Goal: Check status: Check status

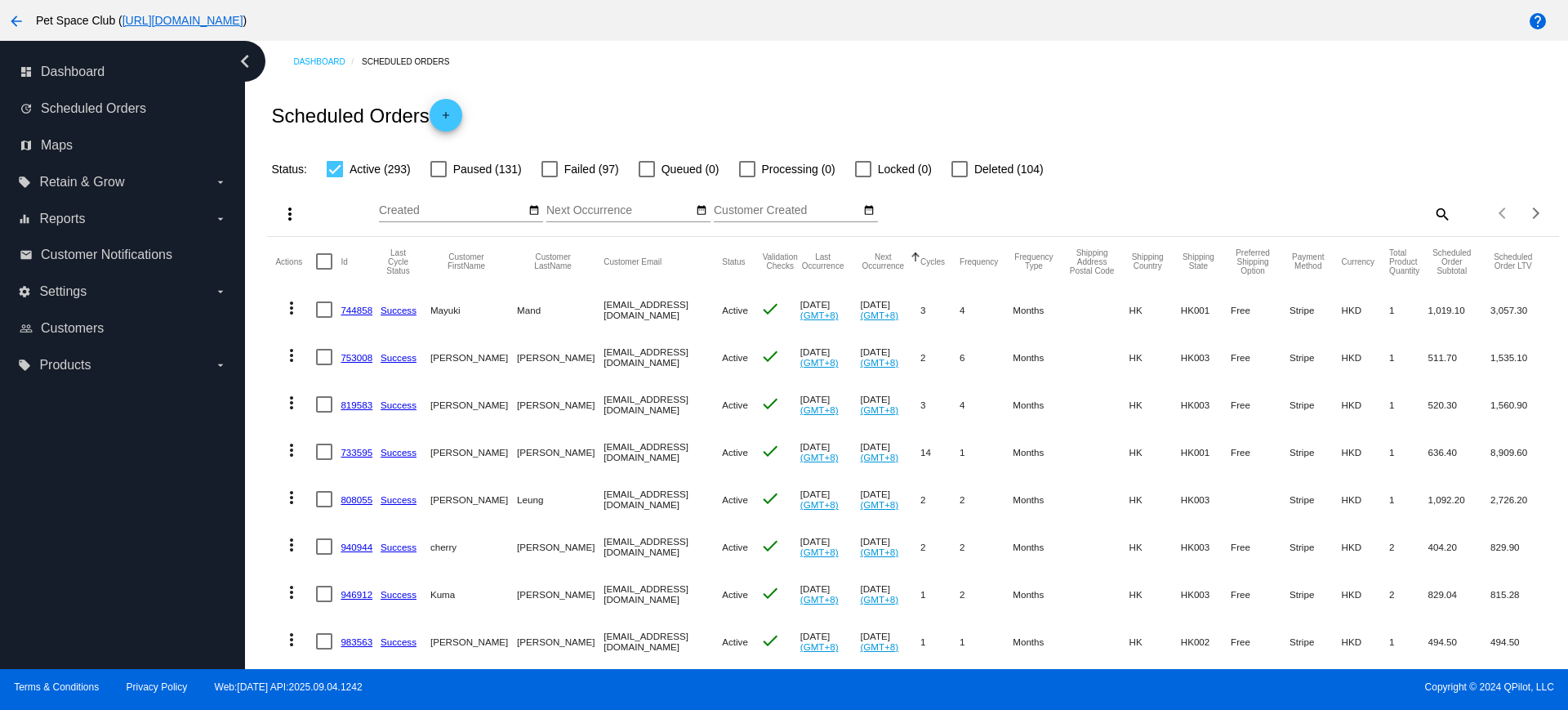
click at [1432, 217] on mat-icon "search" at bounding box center [1442, 214] width 19 height 25
click at [1217, 208] on input "Search" at bounding box center [1290, 210] width 322 height 13
paste input "1018968"
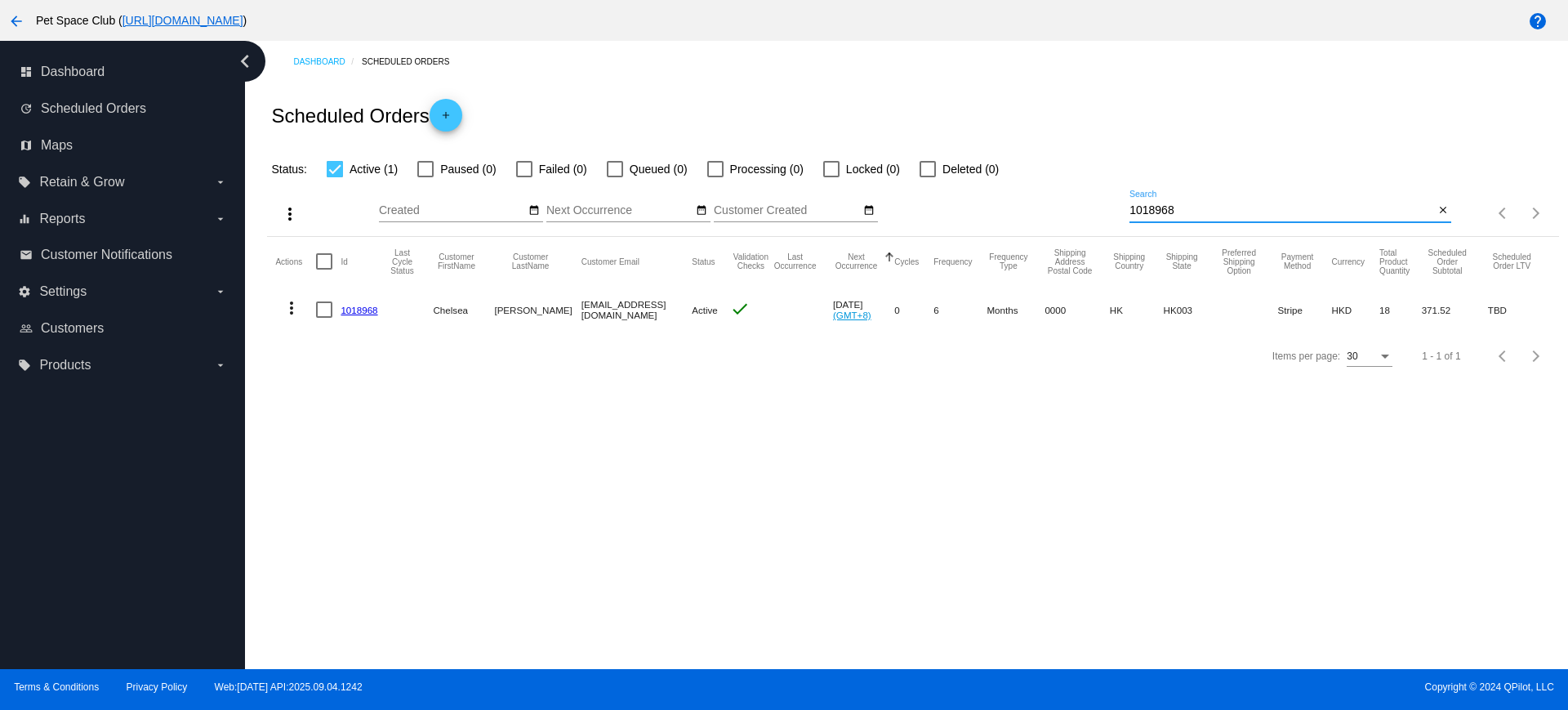
drag, startPoint x: 1182, startPoint y: 213, endPoint x: 1089, endPoint y: 208, distance: 93.1
click at [1089, 208] on div "more_vert Sep Jan Feb Mar Apr 1" at bounding box center [912, 208] width 1291 height 58
paste input "dearfatfun@gmail.com"
type input "dearfatfun@gmail.com"
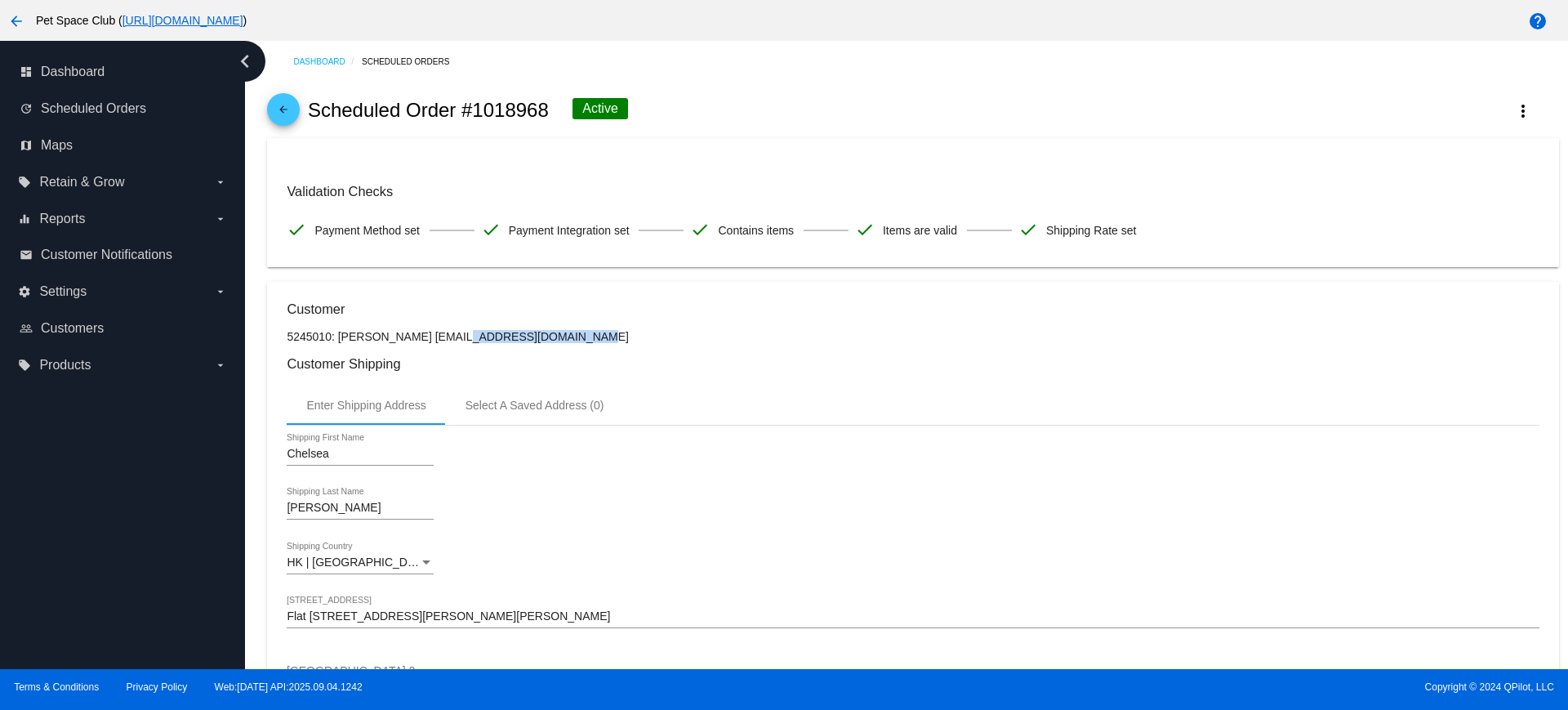
drag, startPoint x: 534, startPoint y: 338, endPoint x: 416, endPoint y: 336, distance: 118.0
click at [416, 336] on p "5245010: Chelsea Wong dearfatfun@gmail.com" at bounding box center [912, 336] width 1252 height 13
copy p "dearfatfun@gmail.com"
click at [813, 341] on p "5245010: Chelsea Wong dearfatfun@gmail.com" at bounding box center [912, 336] width 1252 height 13
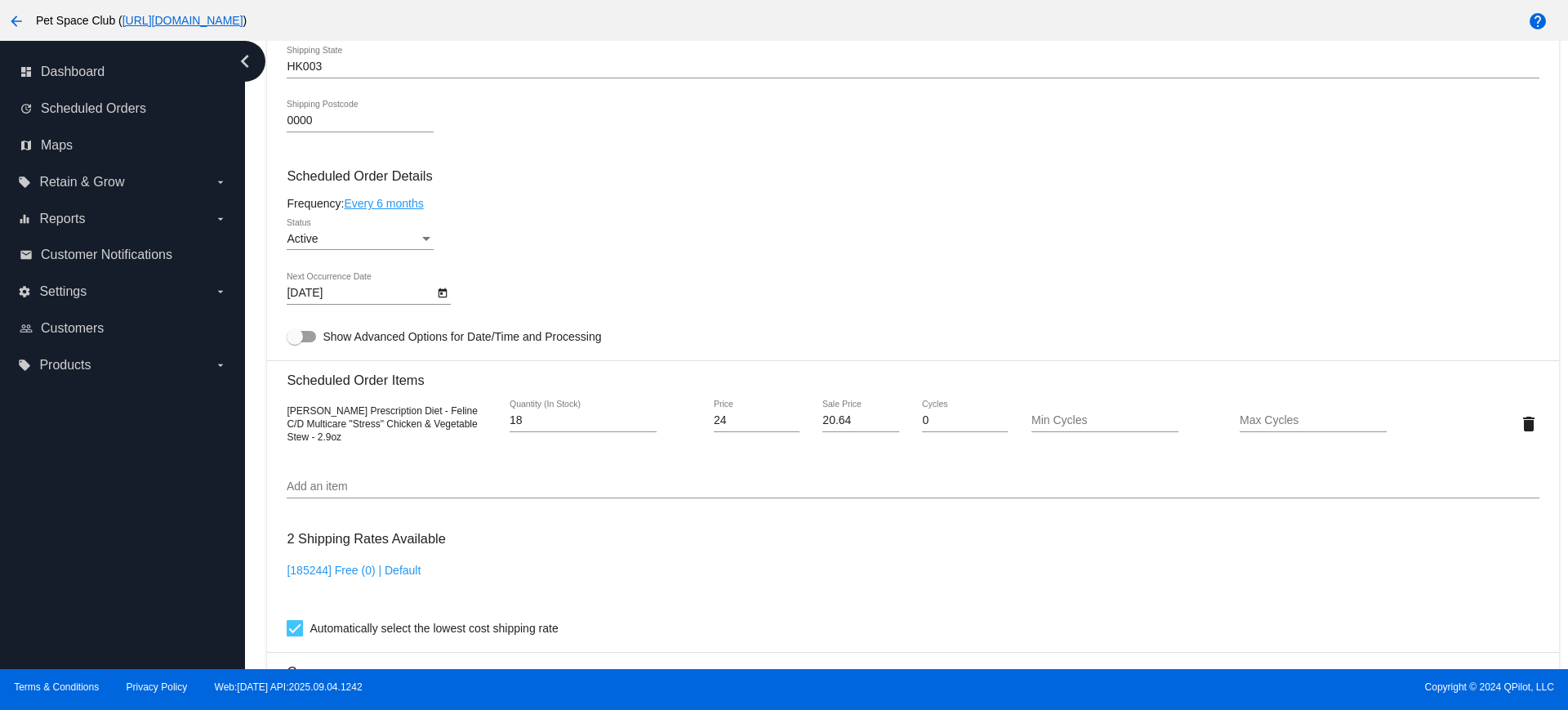
scroll to position [715, 0]
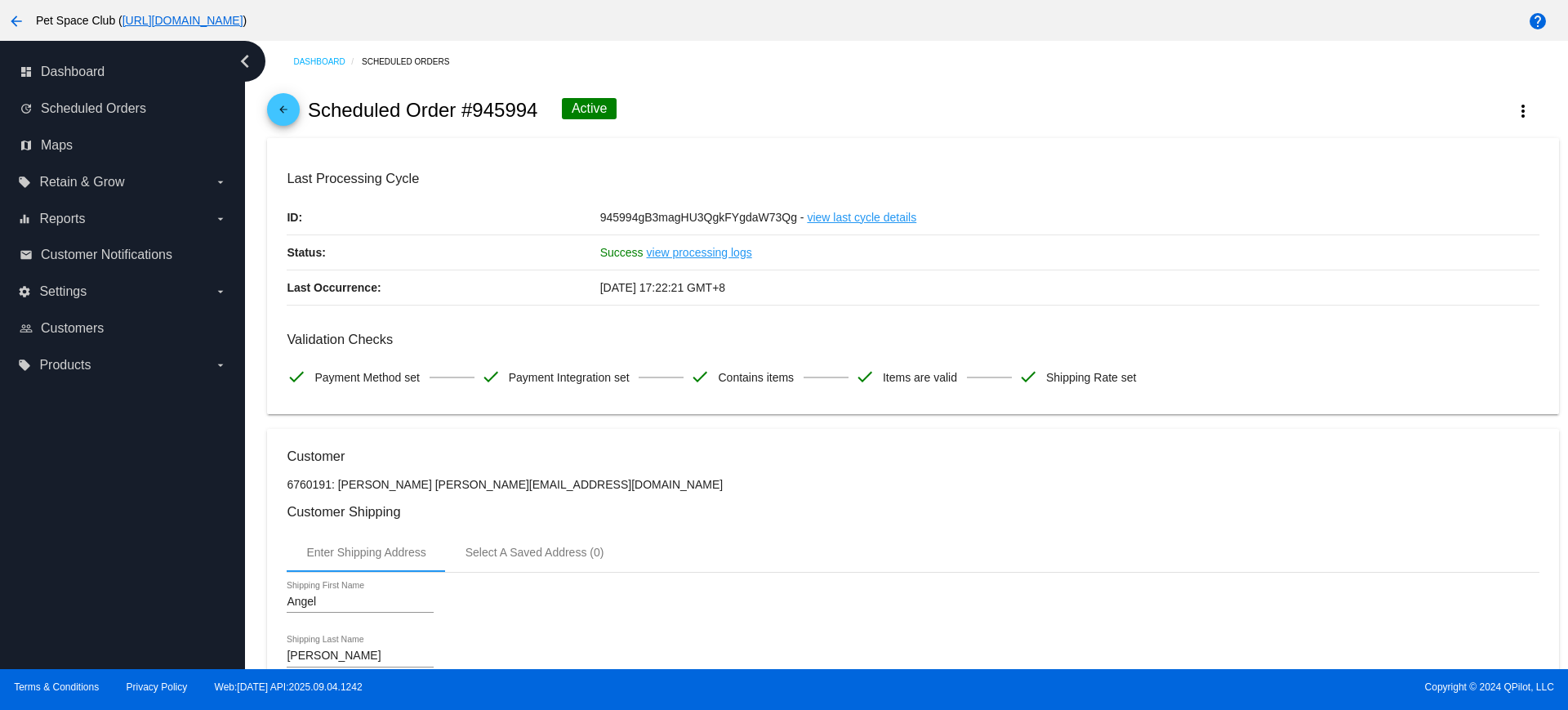
drag, startPoint x: 540, startPoint y: 107, endPoint x: 471, endPoint y: 110, distance: 69.1
click at [471, 110] on div "arrow_back Scheduled Order #945994 Active more_vert" at bounding box center [912, 110] width 1291 height 55
copy h2 "945994"
click at [256, 307] on div "Dashboard Scheduled Orders arrow_back Scheduled Order #945994 Active more_vert …" at bounding box center [906, 355] width 1323 height 628
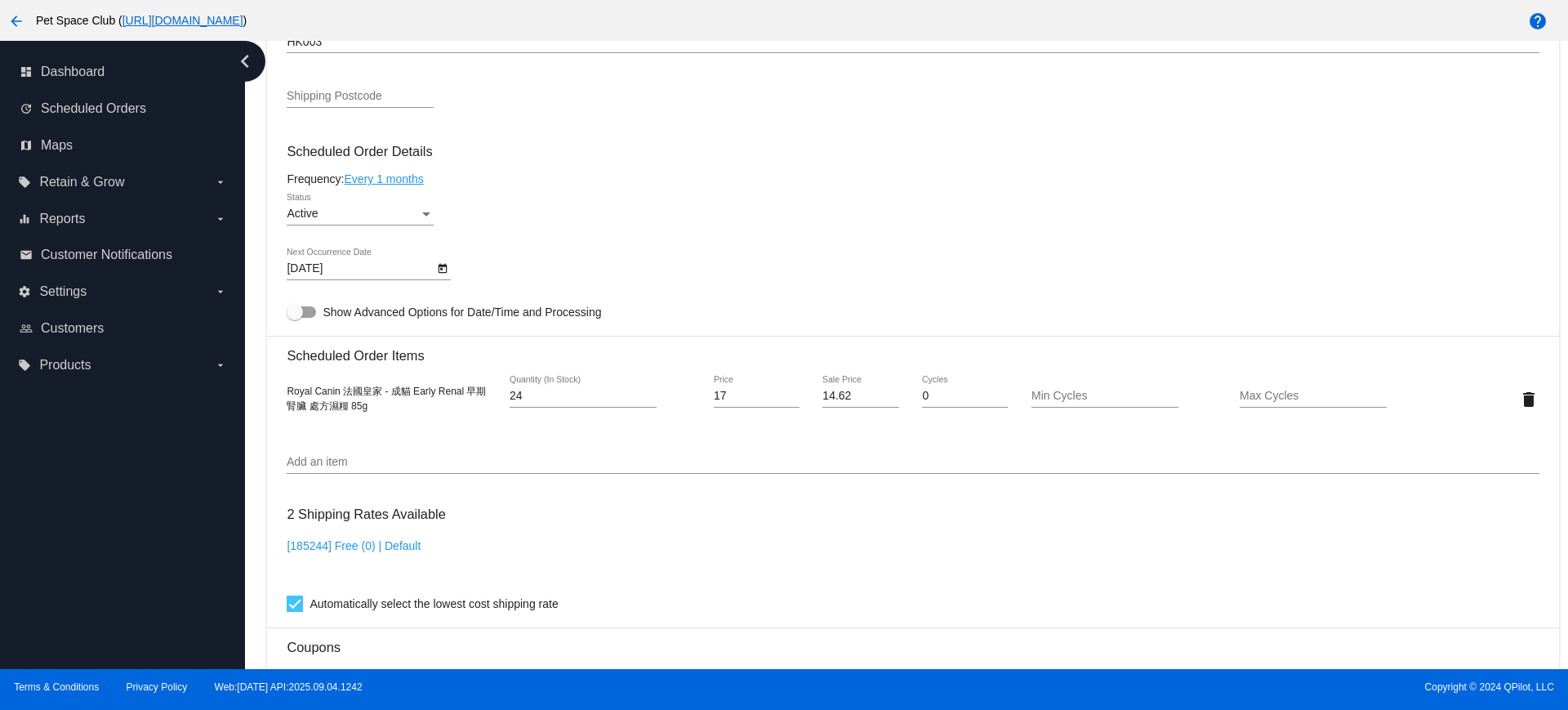
scroll to position [919, 0]
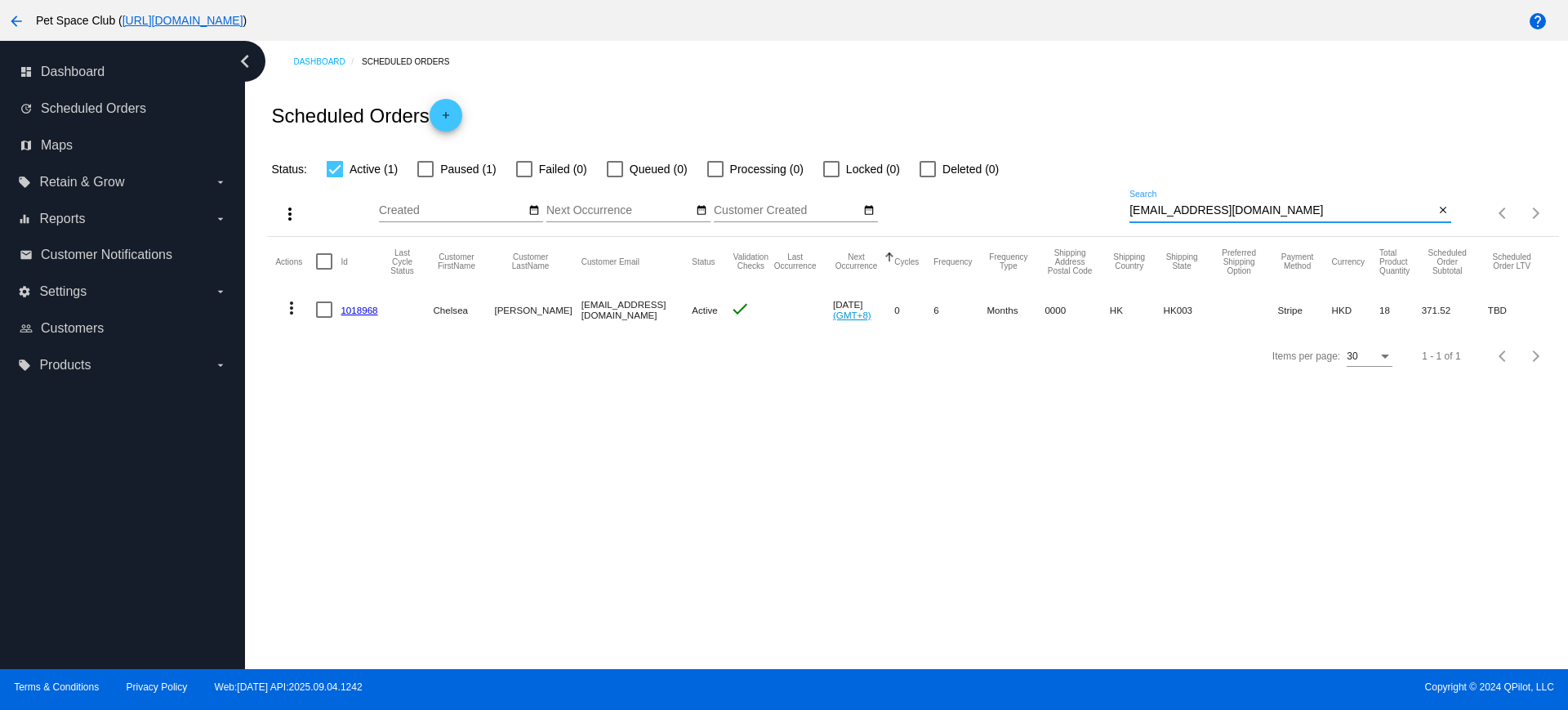
drag, startPoint x: 0, startPoint y: 0, endPoint x: 1073, endPoint y: 202, distance: 1091.8
click at [1073, 202] on div "more_vert Sep Jan Feb Mar Apr 1" at bounding box center [912, 208] width 1291 height 58
type input "951170"
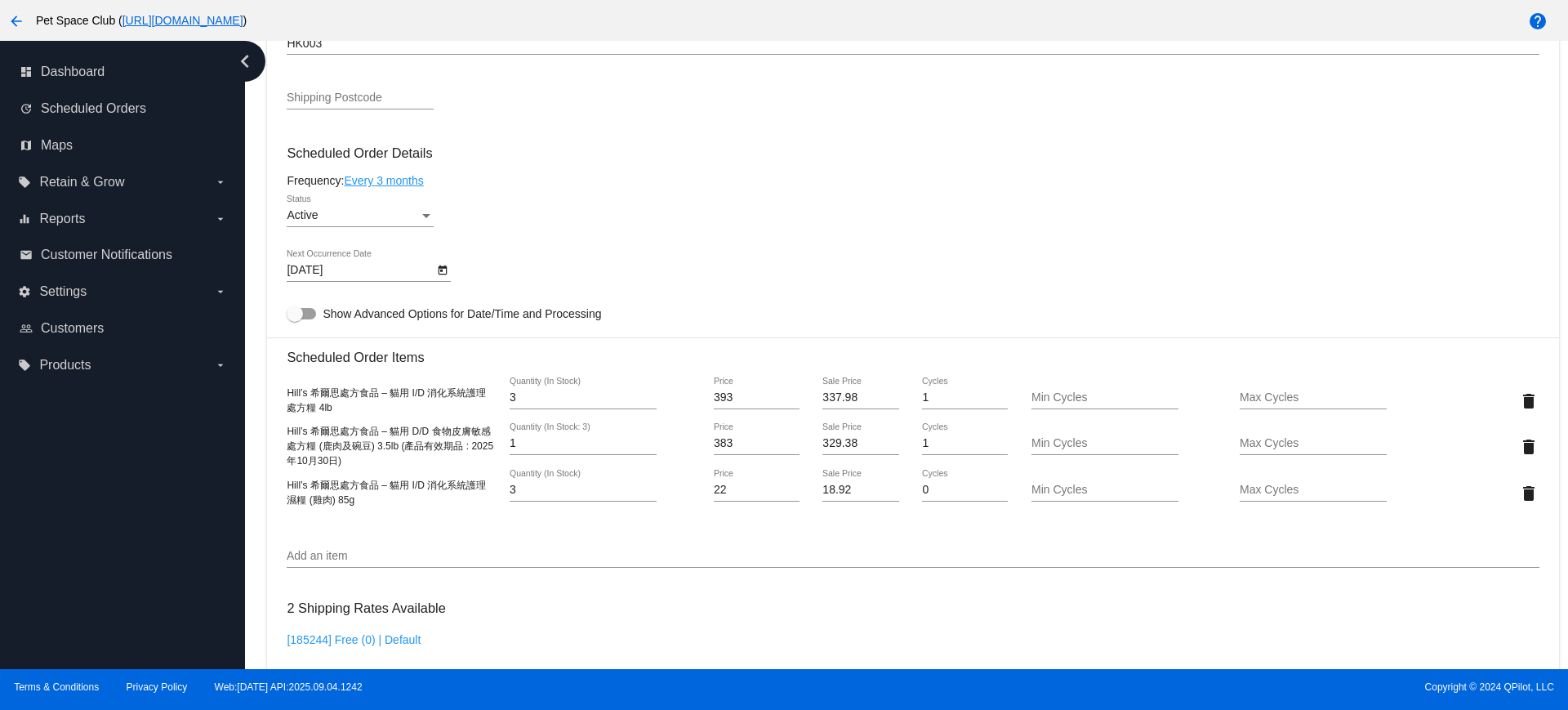
scroll to position [919, 0]
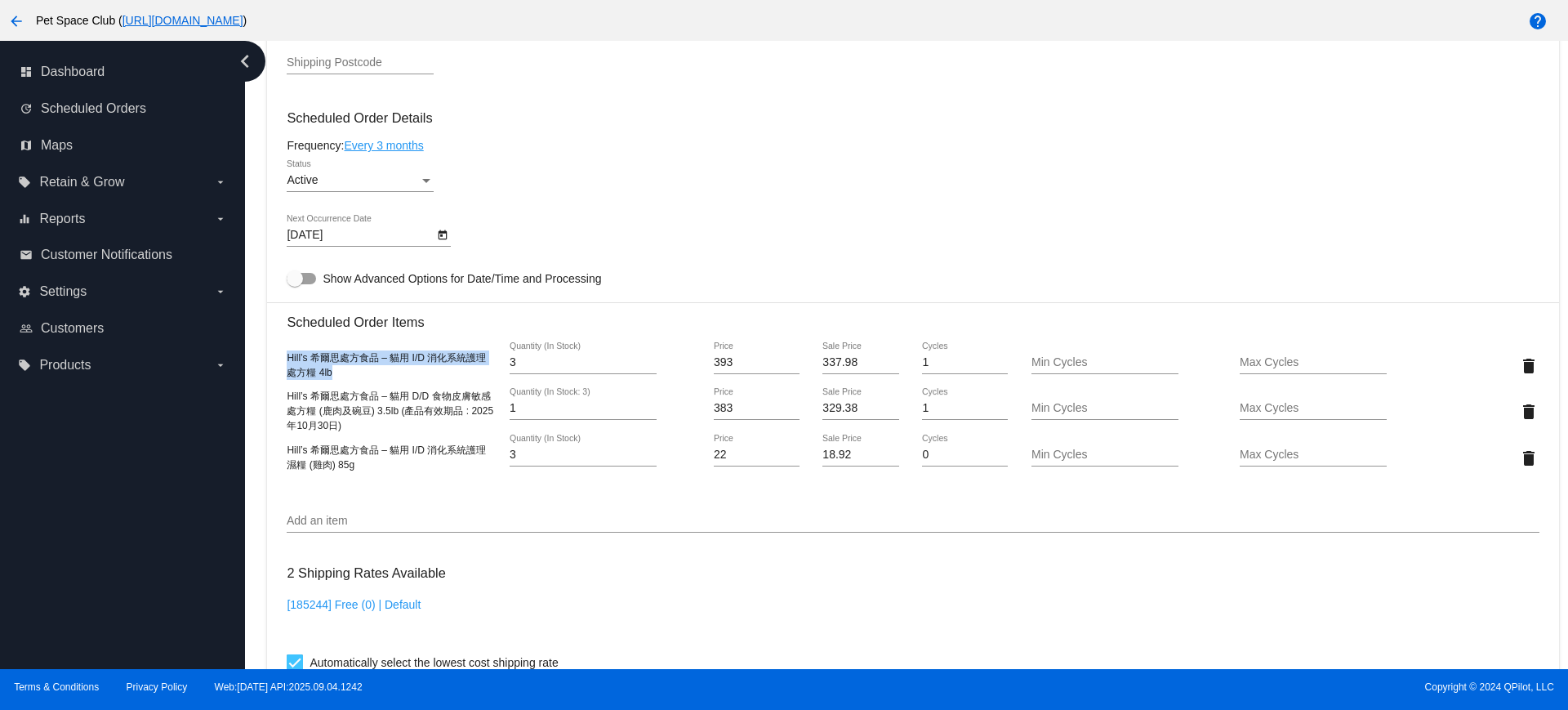
drag, startPoint x: 336, startPoint y: 376, endPoint x: 288, endPoint y: 359, distance: 50.9
click at [288, 359] on div "Hill’s 希爾思處方食品 – 貓用 I/D 消化系統護理 處方糧 4lb" at bounding box center [391, 365] width 209 height 29
copy span "Hill’s 希爾思處方食品 – 貓用 I/D 消化系統護理 處方糧 4lb"
click at [501, 494] on mat-card-content "Customer 4508376: Clare Yeung cmwy_2004@yahoo.com.hk Customer Shipping Enter Sh…" at bounding box center [912, 345] width 1252 height 1631
drag, startPoint x: 344, startPoint y: 373, endPoint x: 285, endPoint y: 360, distance: 60.4
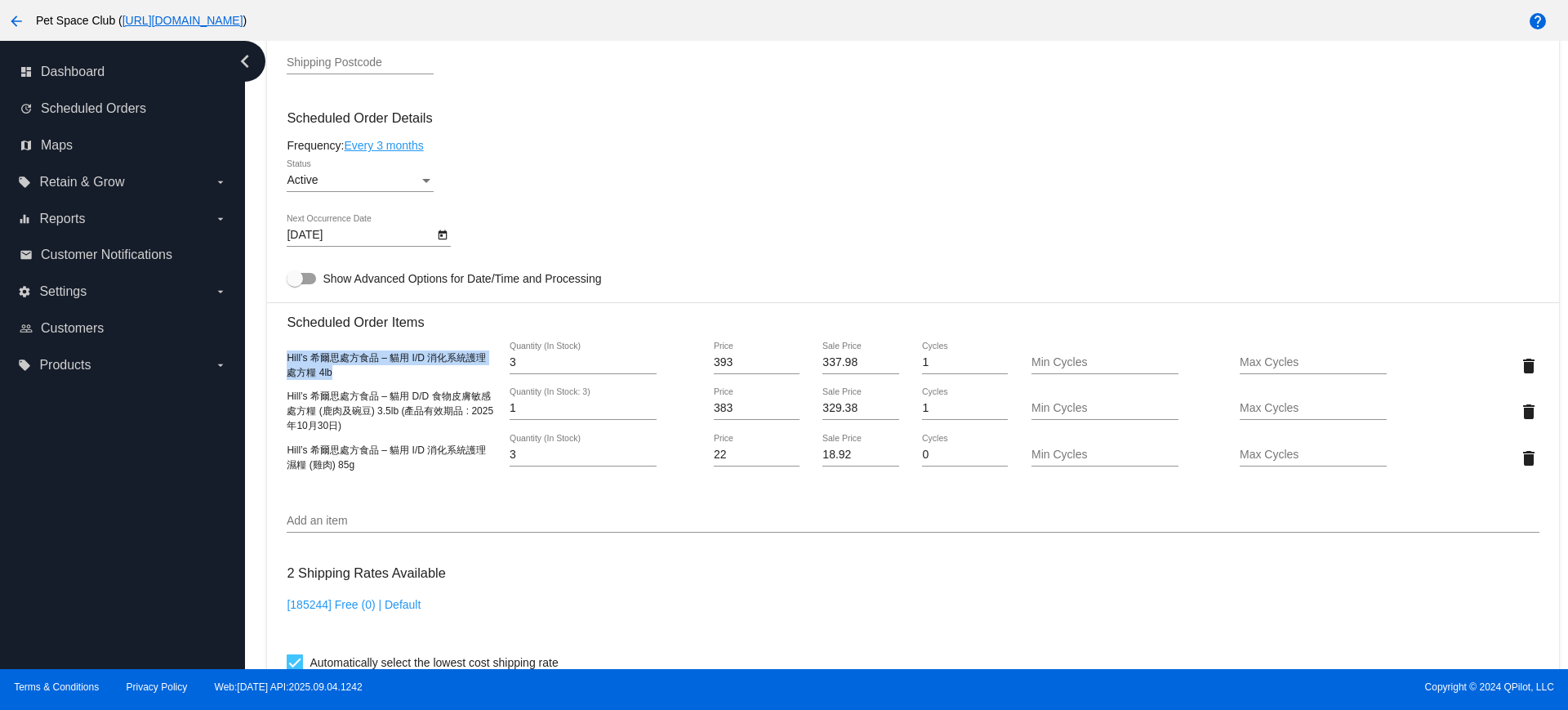
click at [285, 360] on mat-card "Customer 4508376: Clare Yeung cmwy_2004@yahoo.com.hk Customer Shipping Enter Sh…" at bounding box center [912, 373] width 1291 height 1725
click at [773, 615] on div "[185244] Free (0) | Default" at bounding box center [912, 621] width 1252 height 47
drag, startPoint x: 361, startPoint y: 469, endPoint x: 292, endPoint y: 446, distance: 72.7
click at [294, 446] on div "Hill’s 希爾思處方食品 – 貓用 I/D 消化系統護理 濕糧 (雞肉) 85g" at bounding box center [391, 457] width 209 height 29
drag, startPoint x: 287, startPoint y: 449, endPoint x: 357, endPoint y: 466, distance: 72.0
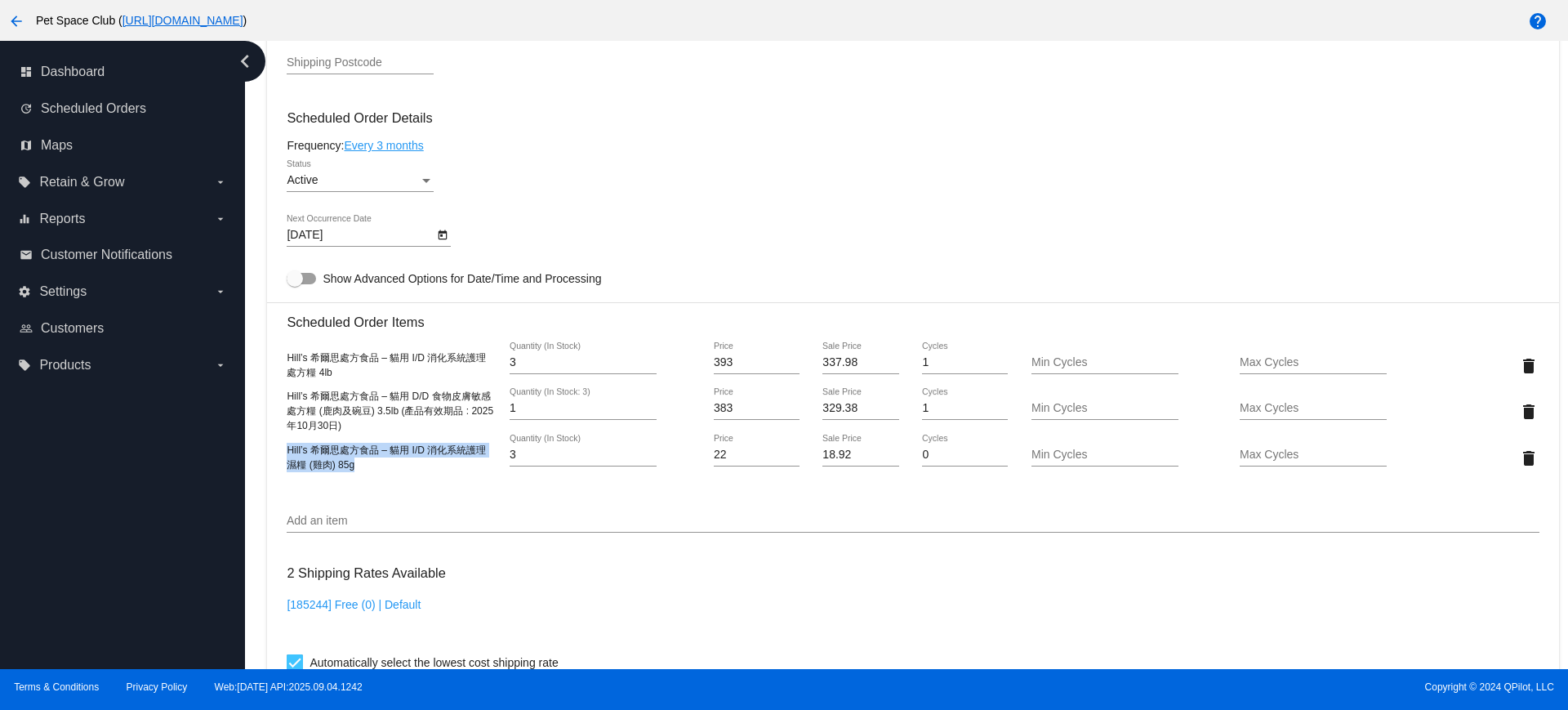
click at [357, 466] on div "Hill’s 希爾思處方食品 – 貓用 I/D 消化系統護理 濕糧 (雞肉) 85g" at bounding box center [391, 457] width 209 height 29
copy span "Hill’s 希爾思處方食品 – 貓用 I/D 消化系統護理 濕糧 (雞肉) 85g"
click at [388, 420] on div "Hill’s 希爾思處方食品 – 貓用 D/D 食物皮膚敏感 處方糧 (鹿肉及碗豆) 3.5lb (產品有效期品 : 2025年10月30日)" at bounding box center [391, 410] width 209 height 44
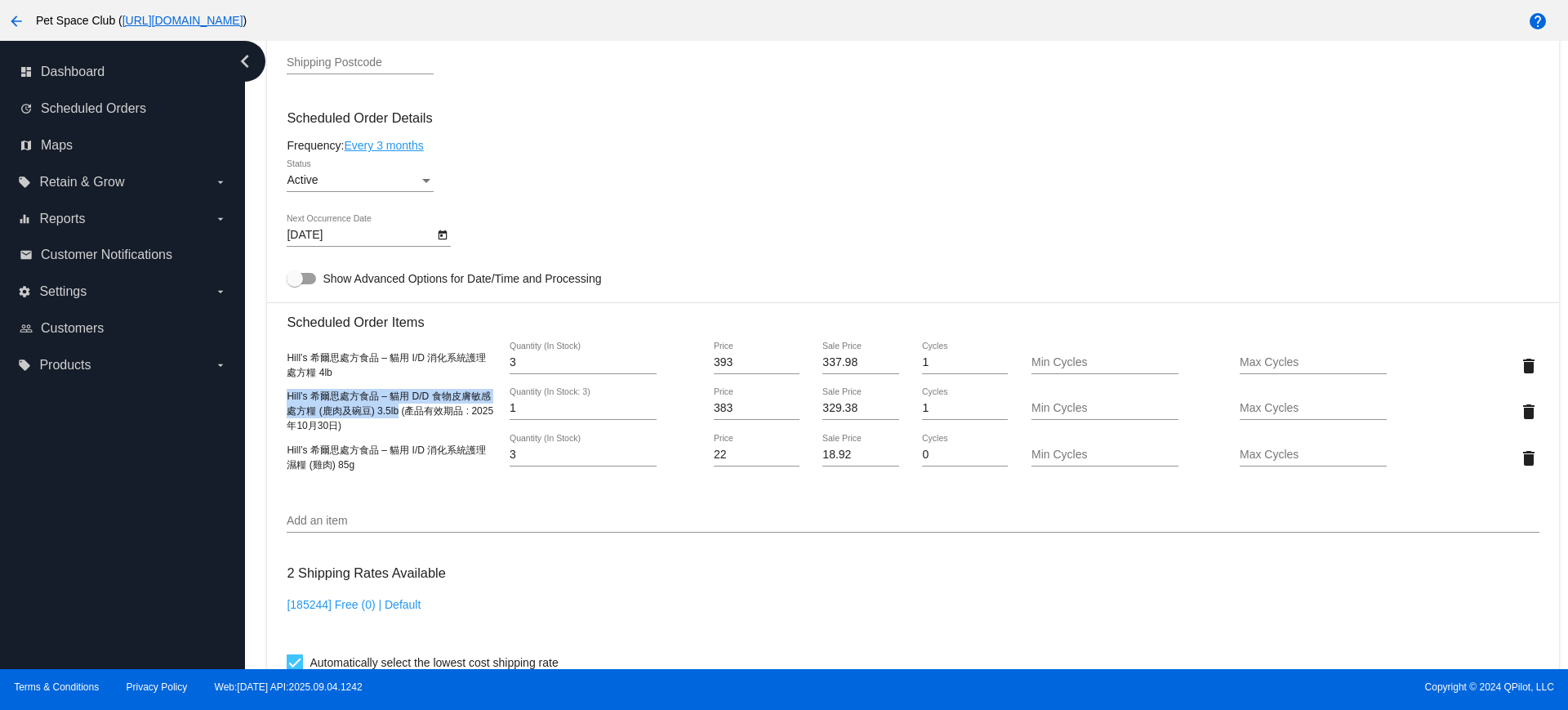
drag, startPoint x: 399, startPoint y: 408, endPoint x: 281, endPoint y: 395, distance: 118.7
click at [281, 395] on mat-card "Customer 4508376: Clare Yeung cmwy_2004@yahoo.com.hk Customer Shipping Enter Sh…" at bounding box center [912, 373] width 1291 height 1725
copy span "Hill’s 希爾思處方食品 – 貓用 D/D 食物皮膚敏感 處方糧 (鹿肉及碗豆) 3.5lb"
click at [252, 316] on div "Dashboard Scheduled Orders arrow_back Scheduled Order #951170 Active more_vert …" at bounding box center [906, 355] width 1323 height 628
drag, startPoint x: 368, startPoint y: 426, endPoint x: 285, endPoint y: 399, distance: 87.3
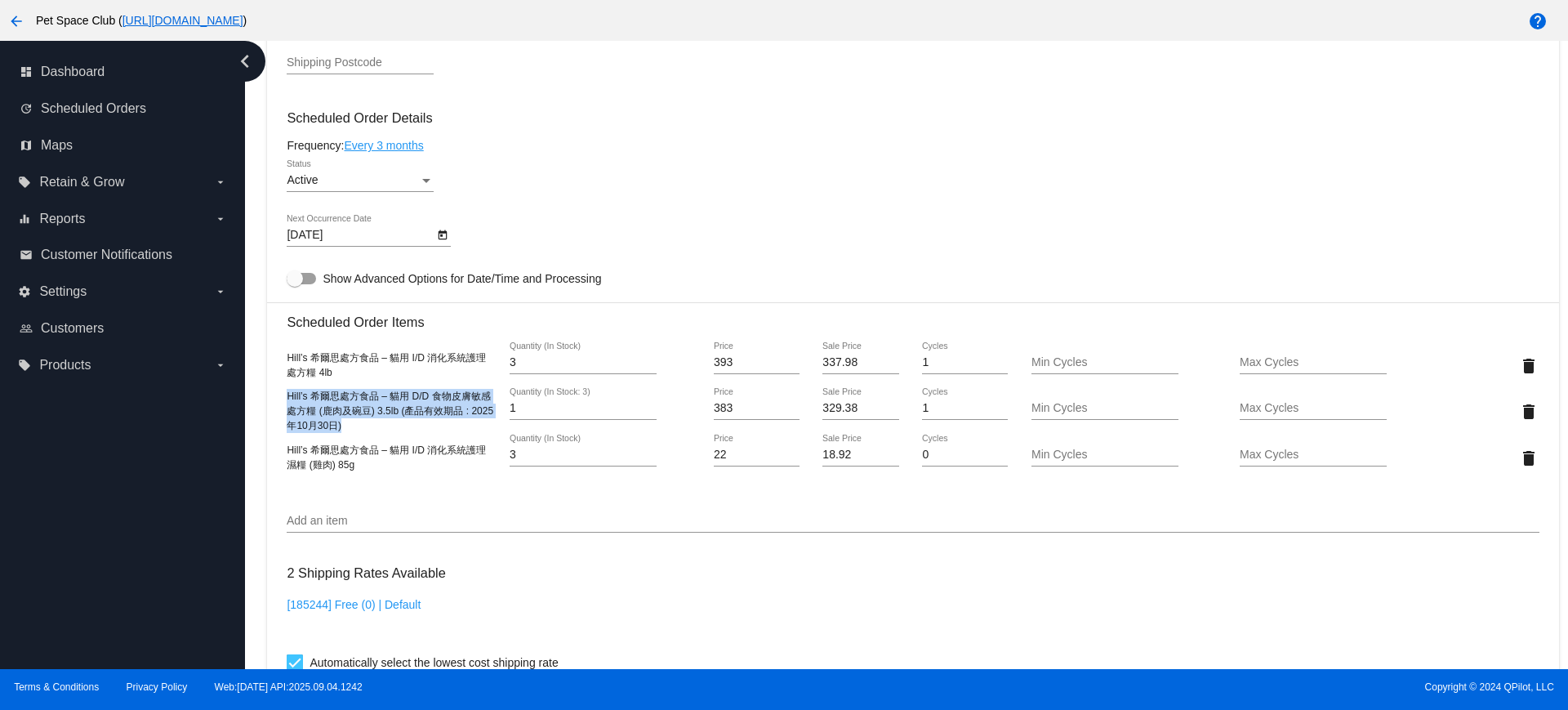
click at [285, 399] on mat-card "Customer 4508376: Clare Yeung cmwy_2004@yahoo.com.hk Customer Shipping Enter Sh…" at bounding box center [912, 373] width 1291 height 1725
copy span "Hill’s 希爾思處方食品 – 貓用 D/D 食物皮膚敏感 處方糧 (鹿肉及碗豆) 3.5lb (產品有效期品 : 2025年10月30日)"
click at [253, 156] on div "Dashboard Scheduled Orders arrow_back Scheduled Order #951170 Active more_vert …" at bounding box center [906, 355] width 1323 height 628
click at [262, 379] on div "Dashboard Scheduled Orders arrow_back Scheduled Order #951170 Active more_vert …" at bounding box center [913, 179] width 1310 height 2113
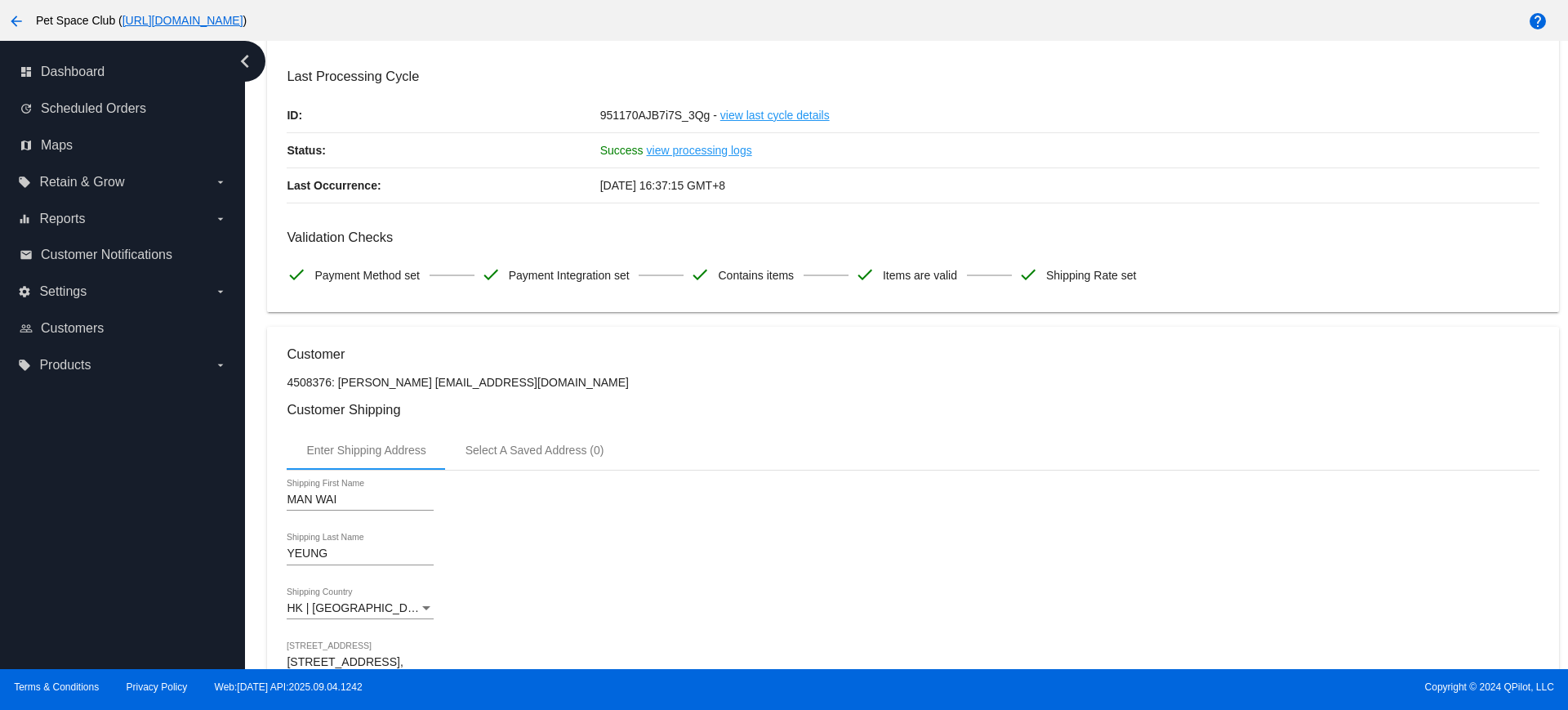
scroll to position [0, 0]
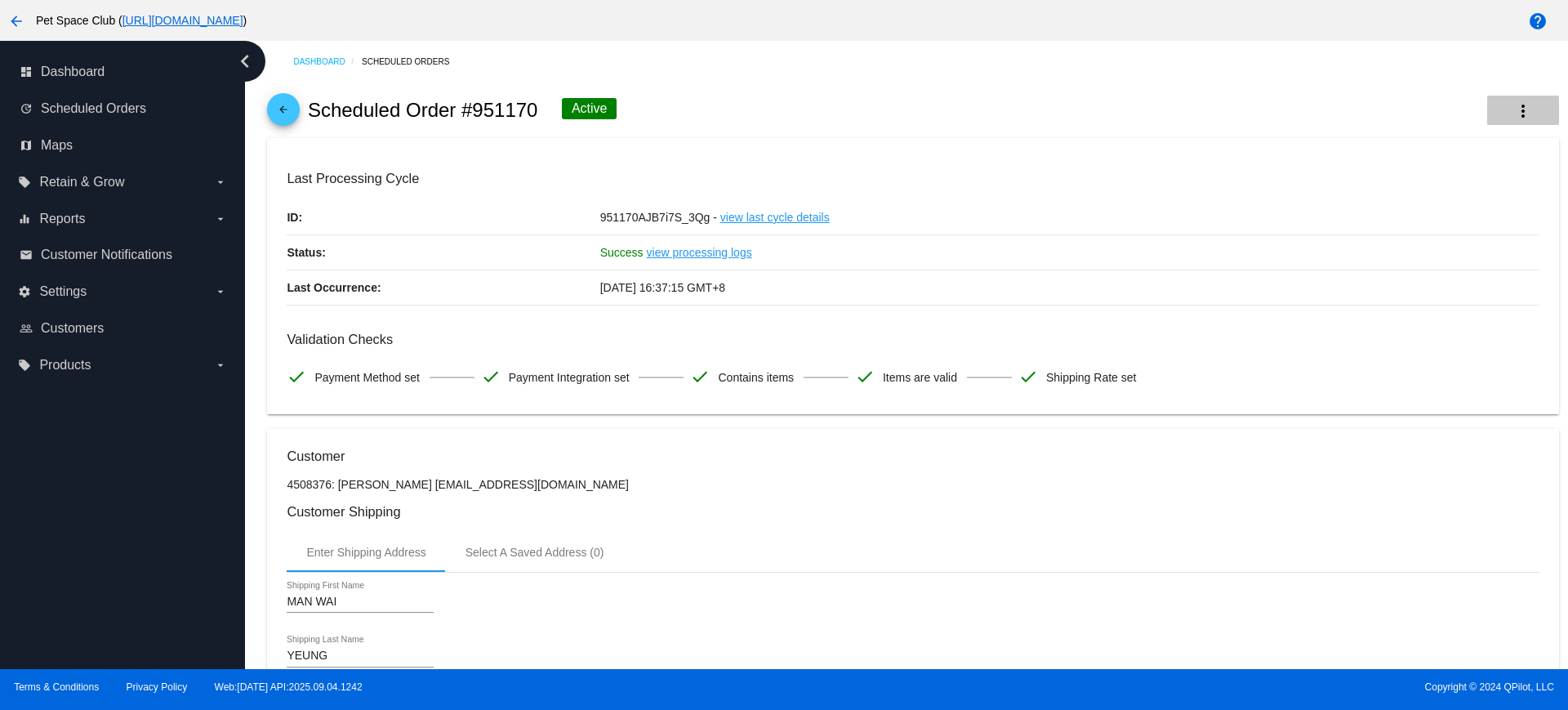
click at [1514, 104] on mat-icon "more_vert" at bounding box center [1523, 111] width 19 height 19
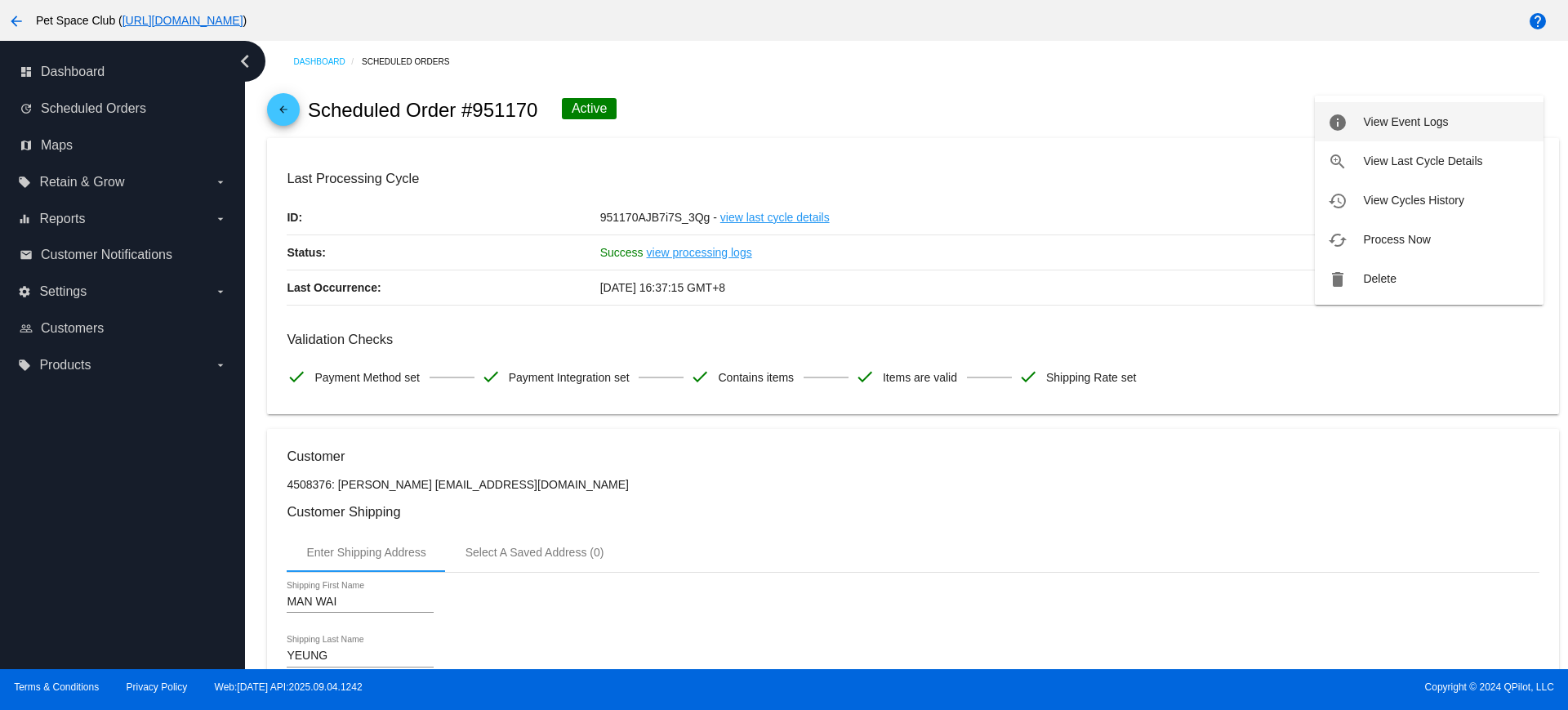
click at [1409, 116] on span "View Event Logs" at bounding box center [1405, 121] width 85 height 13
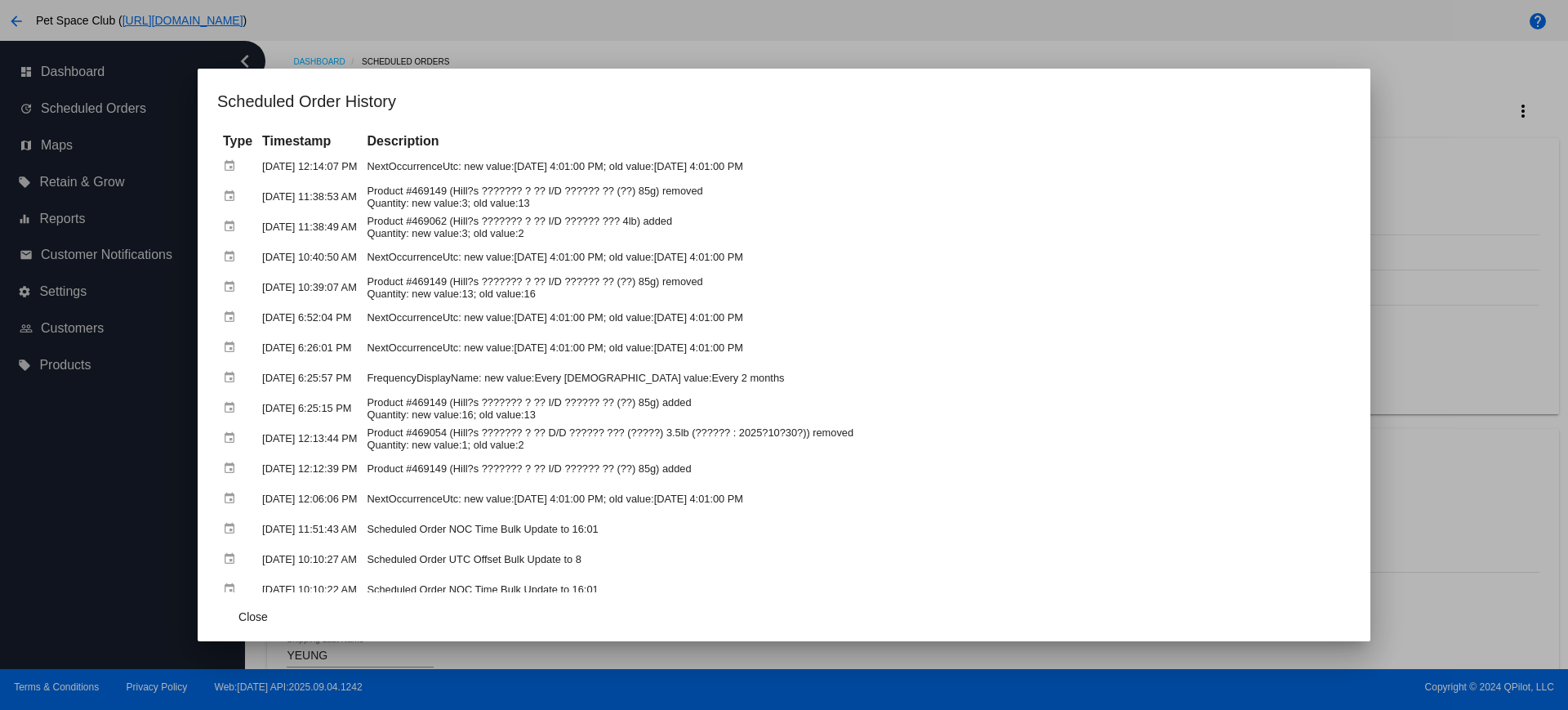
click at [1420, 136] on div at bounding box center [784, 355] width 1568 height 710
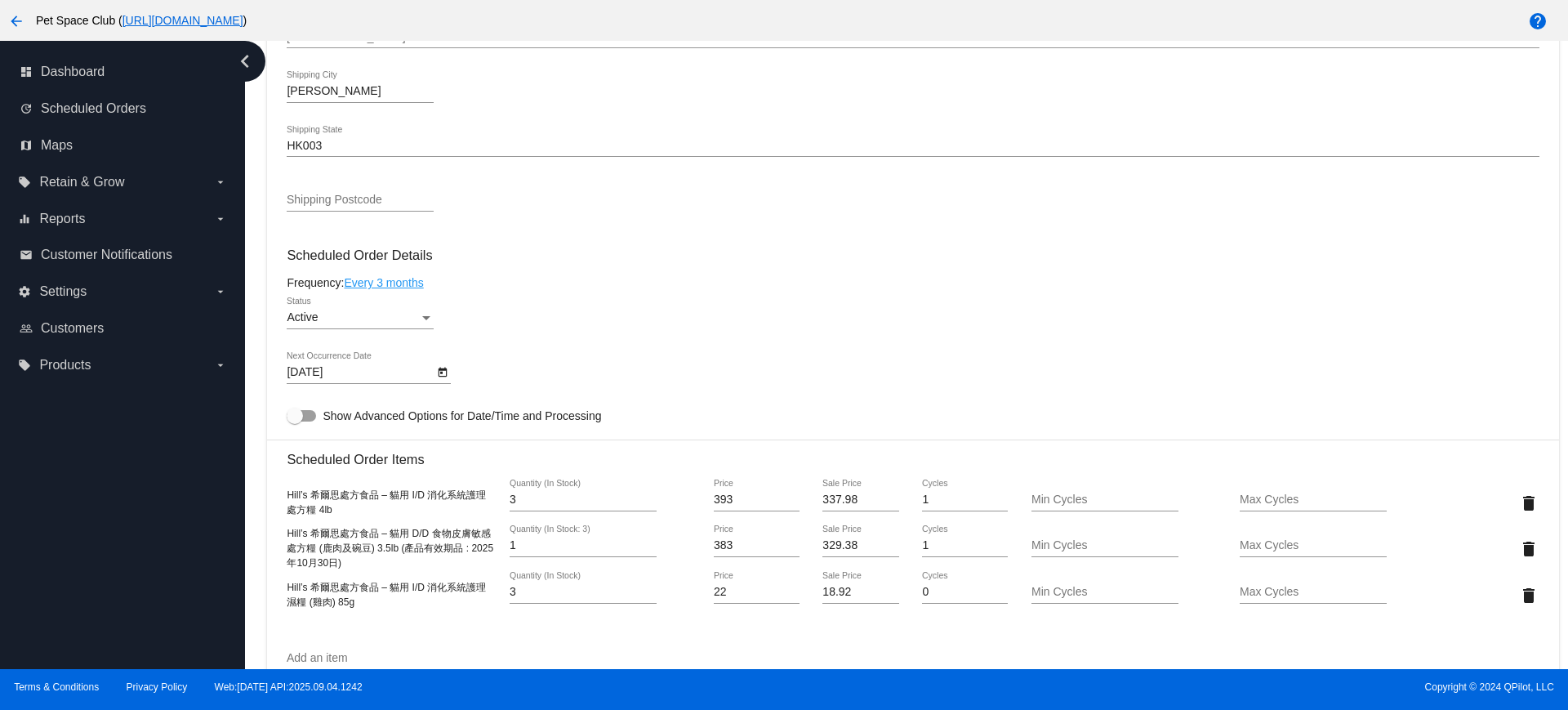
scroll to position [817, 0]
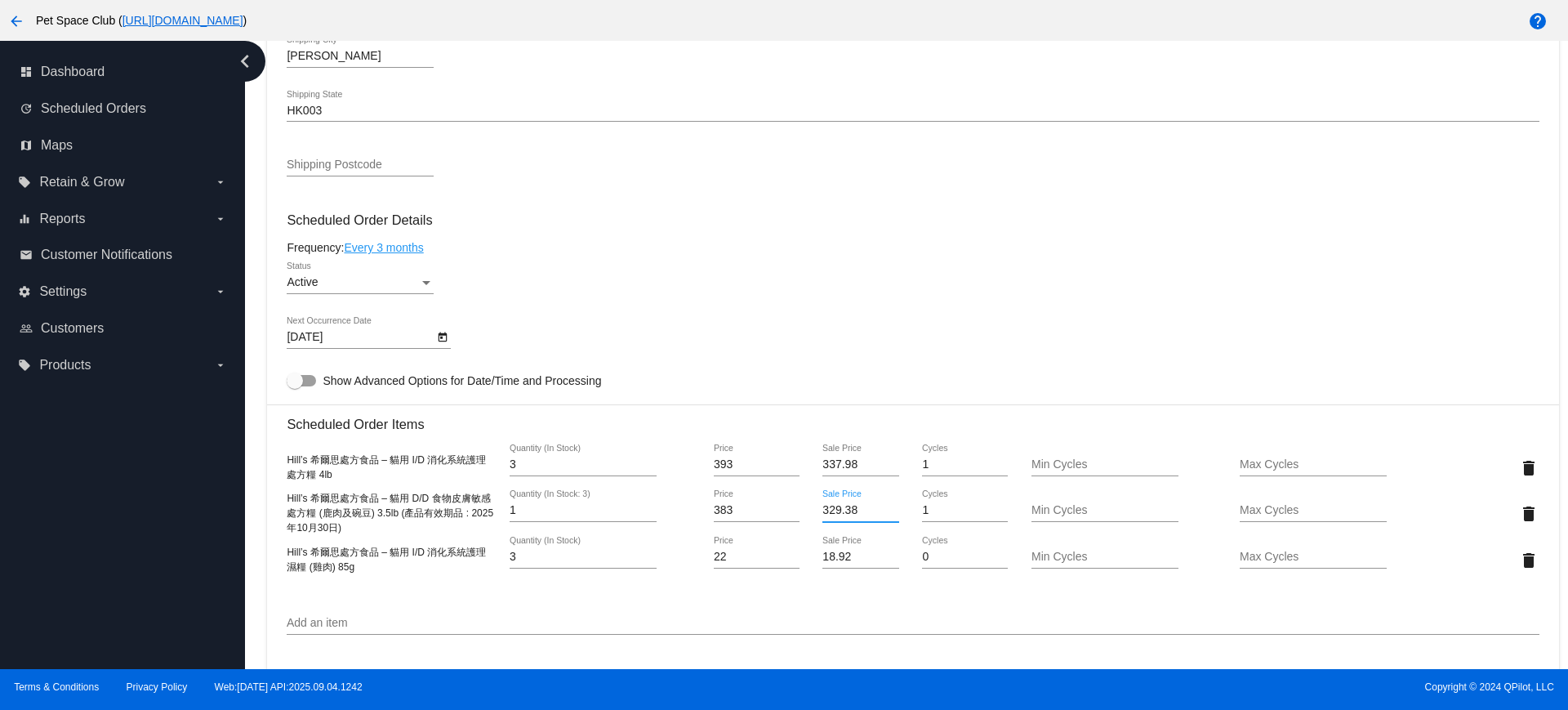
drag, startPoint x: 856, startPoint y: 510, endPoint x: 809, endPoint y: 510, distance: 47.0
click at [809, 510] on div "329.38 Sale Price" at bounding box center [861, 513] width 105 height 47
type input "229.8"
click at [867, 611] on mat-card "Customer 4508376: Clare Yeung cmwy_2004@yahoo.com.hk Customer Shipping Enter Sh…" at bounding box center [912, 475] width 1291 height 1725
click at [440, 338] on icon "Open calendar" at bounding box center [443, 337] width 12 height 19
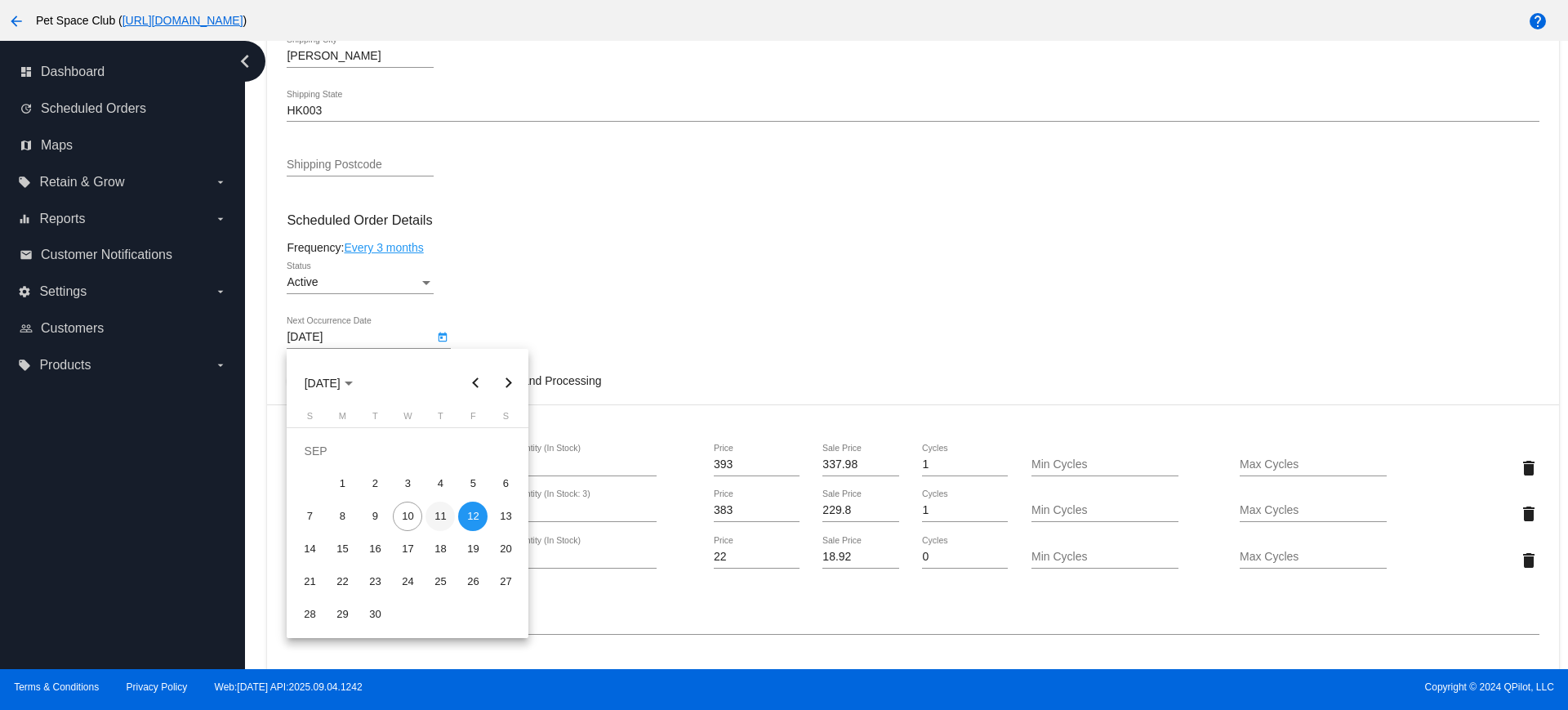
click at [440, 515] on div "11" at bounding box center [440, 516] width 29 height 29
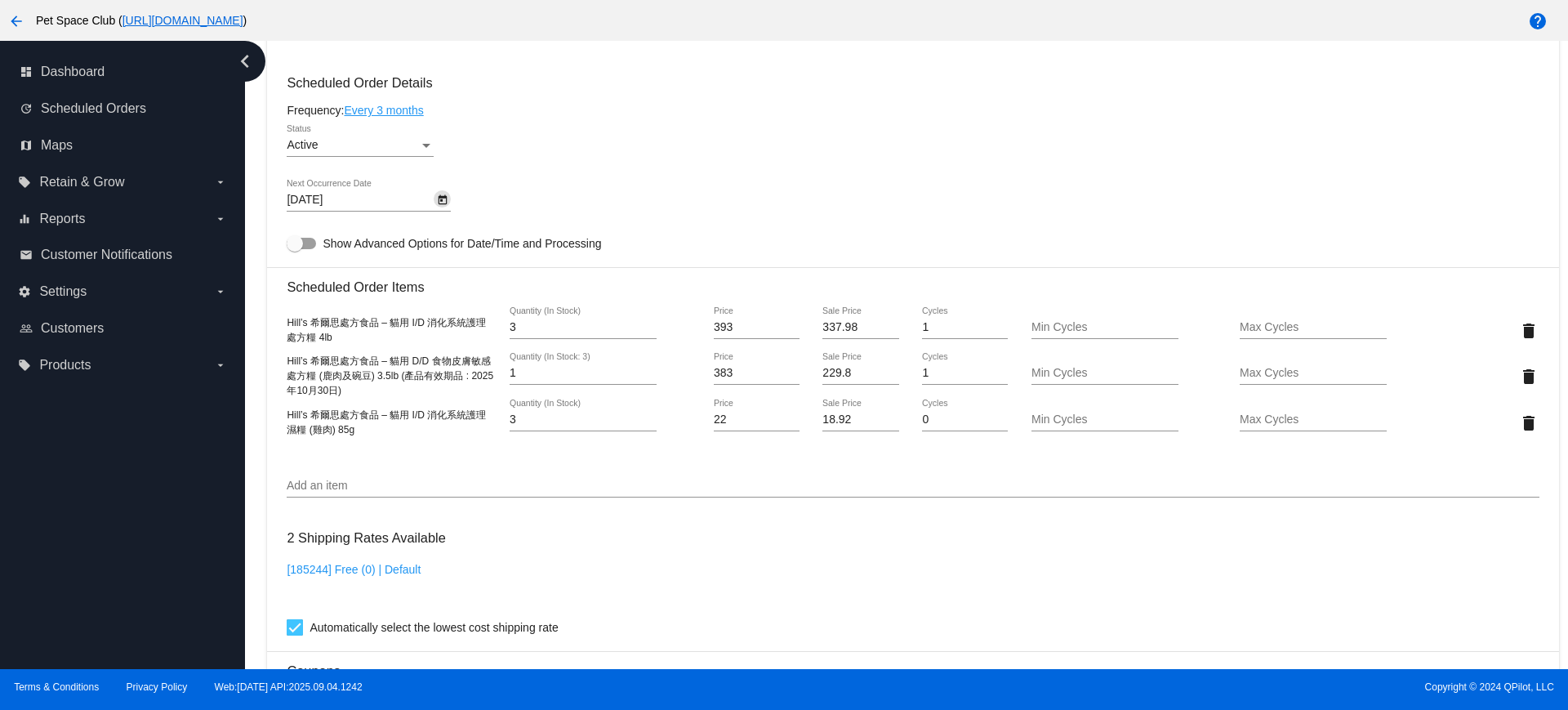
scroll to position [919, 0]
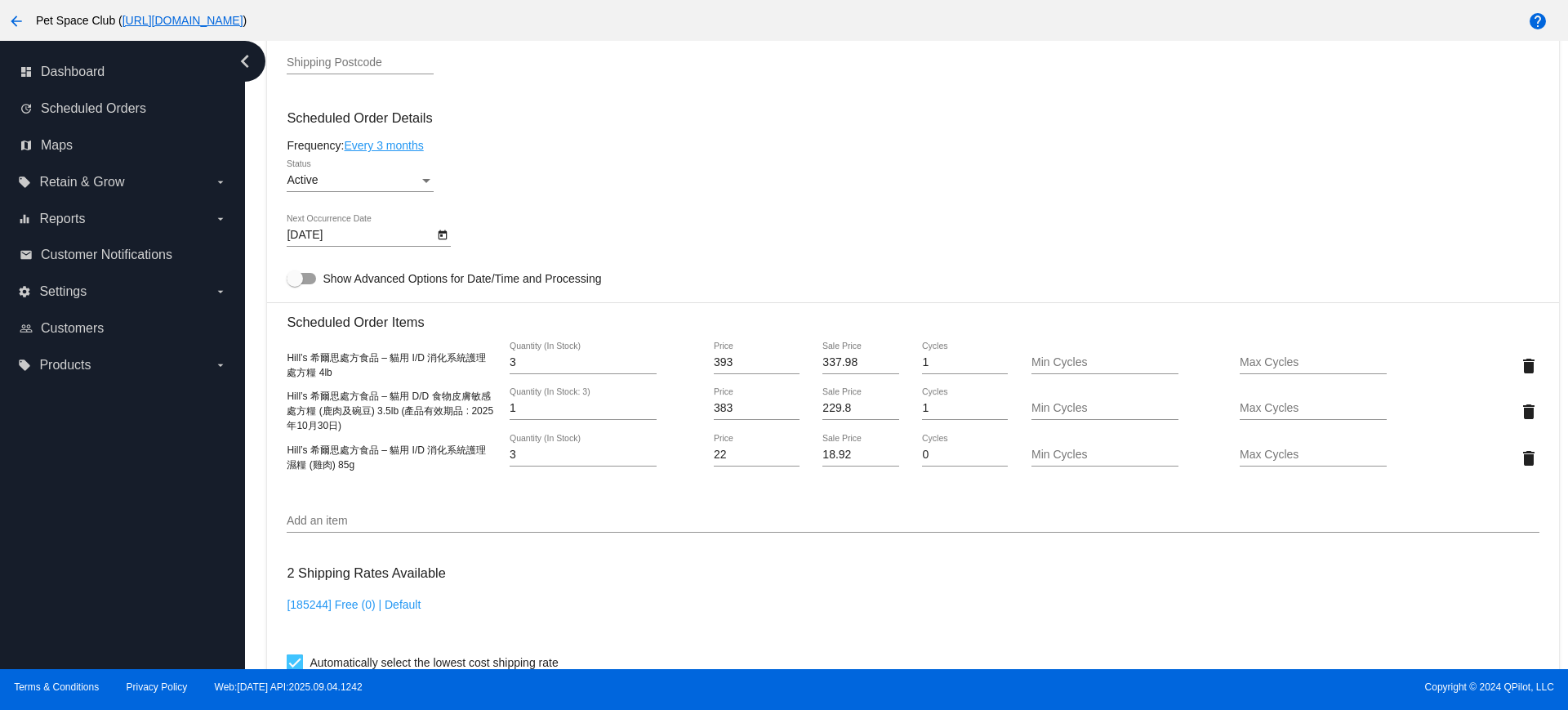
click at [255, 485] on div "Dashboard Scheduled Orders arrow_back Scheduled Order #951170 Active more_vert …" at bounding box center [906, 355] width 1323 height 628
drag, startPoint x: 274, startPoint y: 410, endPoint x: 291, endPoint y: 397, distance: 21.4
click at [274, 410] on mat-card "Customer 4508376: Clare Yeung cmwy_2004@yahoo.com.hk Customer Shipping Enter Sh…" at bounding box center [912, 373] width 1291 height 1725
drag, startPoint x: 287, startPoint y: 392, endPoint x: 369, endPoint y: 428, distance: 89.6
click at [369, 428] on div "Hill’s 希爾思處方食品 – 貓用 D/D 食物皮膚敏感 處方糧 (鹿肉及碗豆) 3.5lb (產品有效期品 : 2025年10月30日)" at bounding box center [391, 410] width 209 height 44
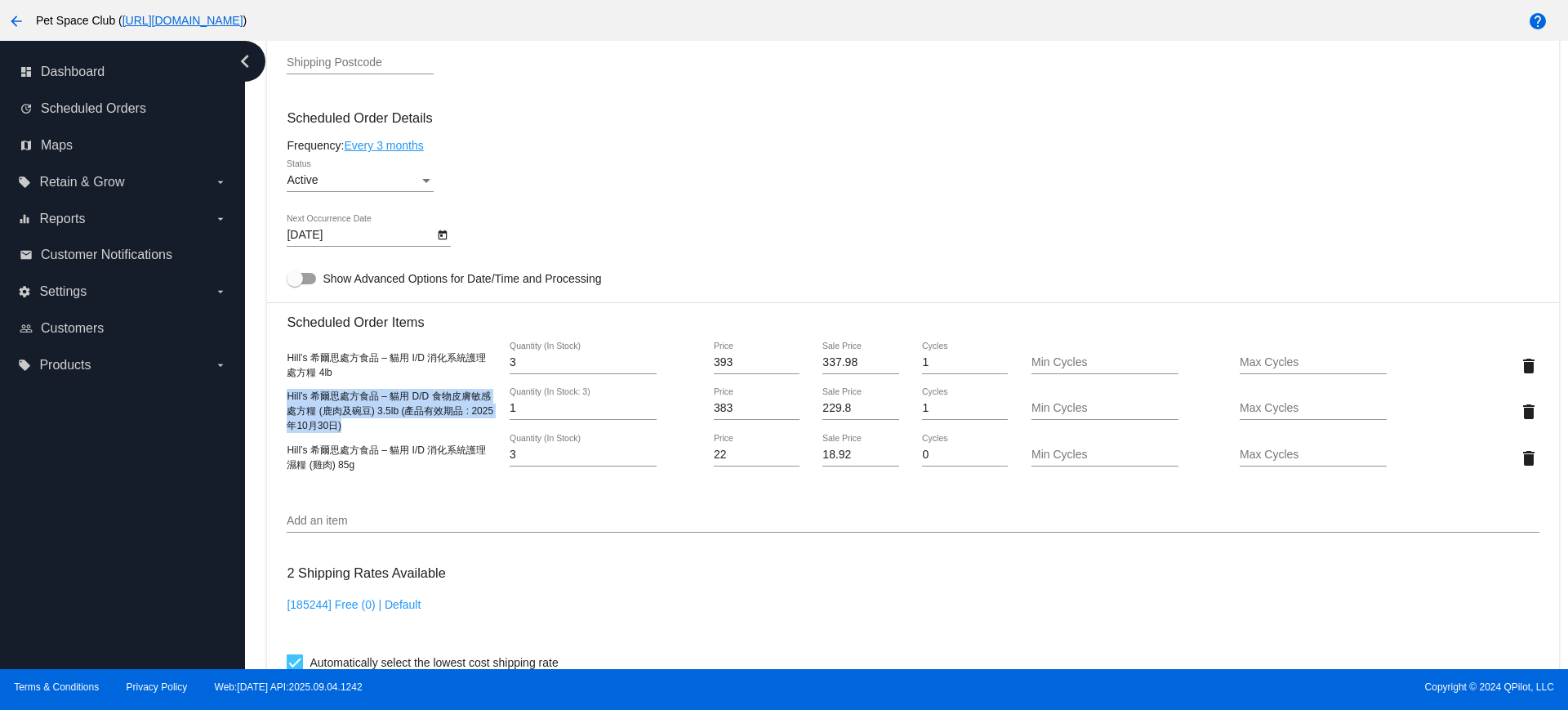
copy span "Hill’s 希爾思處方食品 – 貓用 D/D 食物皮膚敏感 處方糧 (鹿肉及碗豆) 3.5lb (產品有效期品 : 2025年10月30日)"
drag, startPoint x: 258, startPoint y: 453, endPoint x: 296, endPoint y: 456, distance: 38.1
click at [258, 453] on div "Dashboard Scheduled Orders arrow_back Scheduled Order #951170 Active more_vert …" at bounding box center [913, 179] width 1310 height 2113
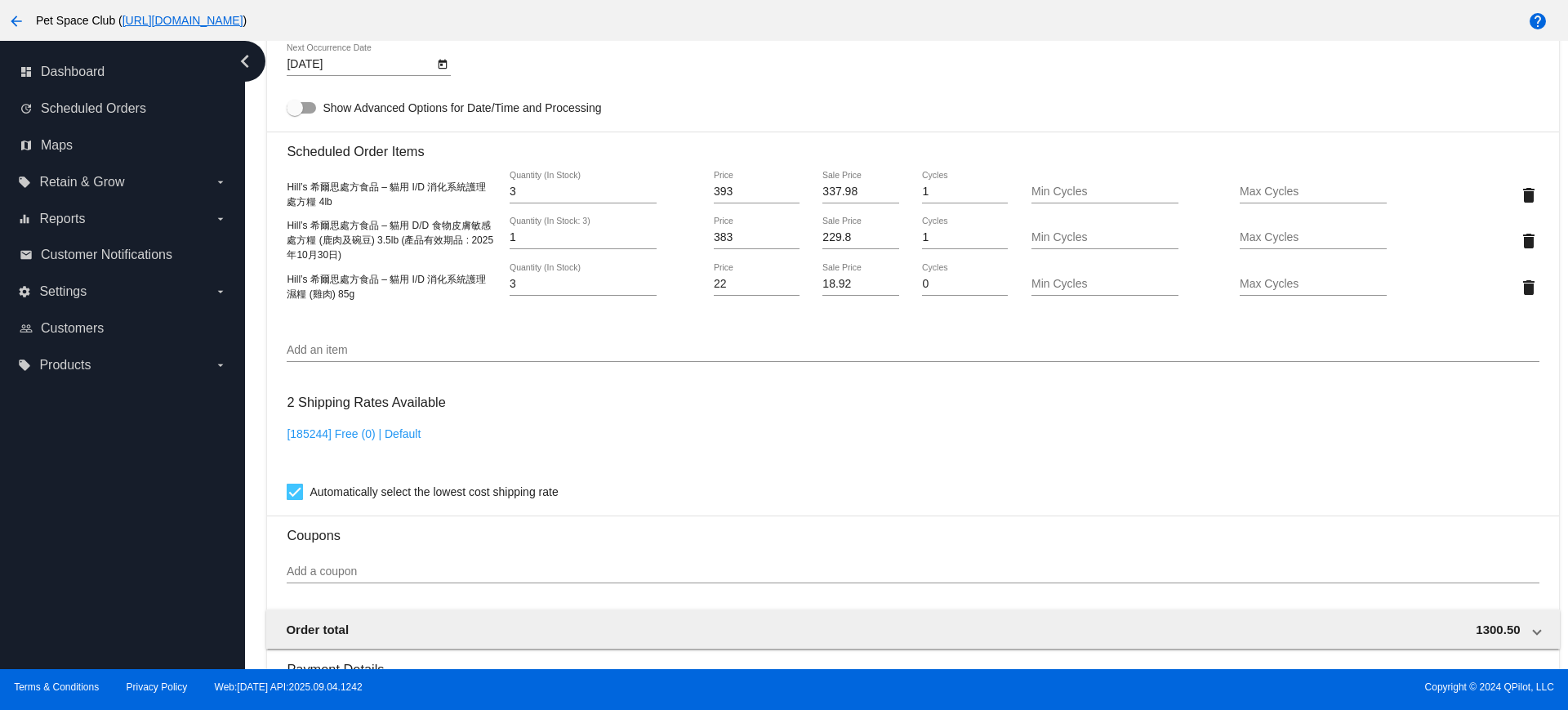
scroll to position [975, 0]
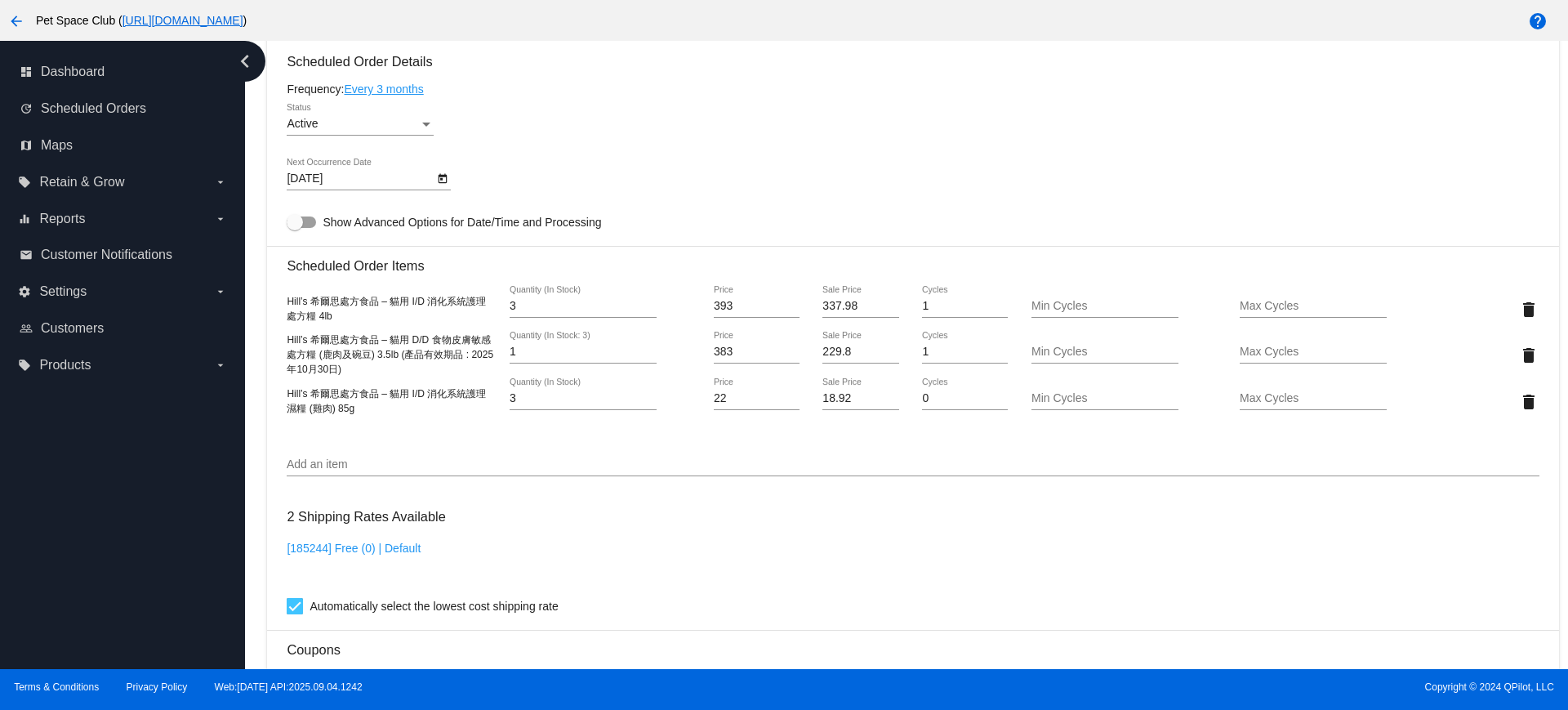
click at [445, 180] on icon "Open calendar" at bounding box center [443, 179] width 12 height 19
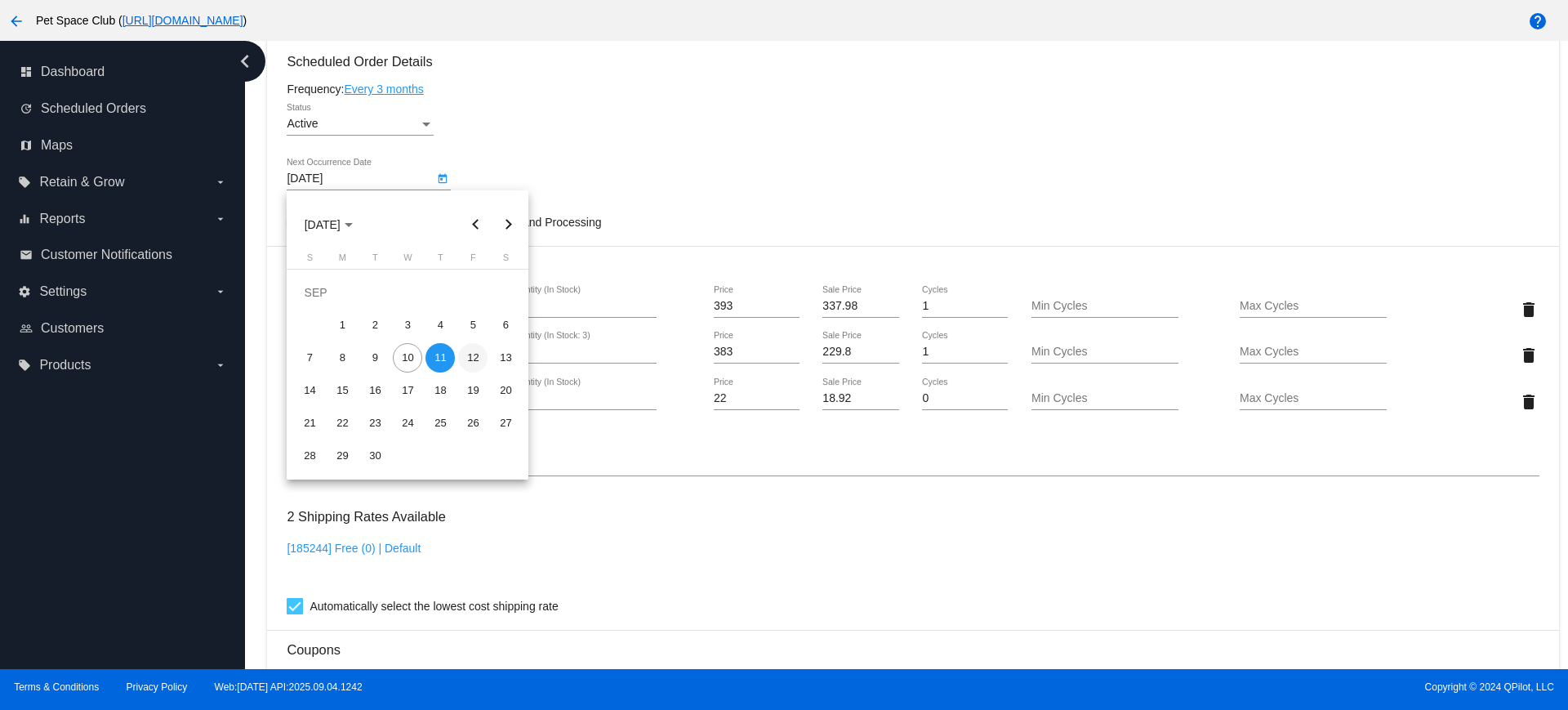
click at [468, 355] on div "12" at bounding box center [473, 357] width 29 height 29
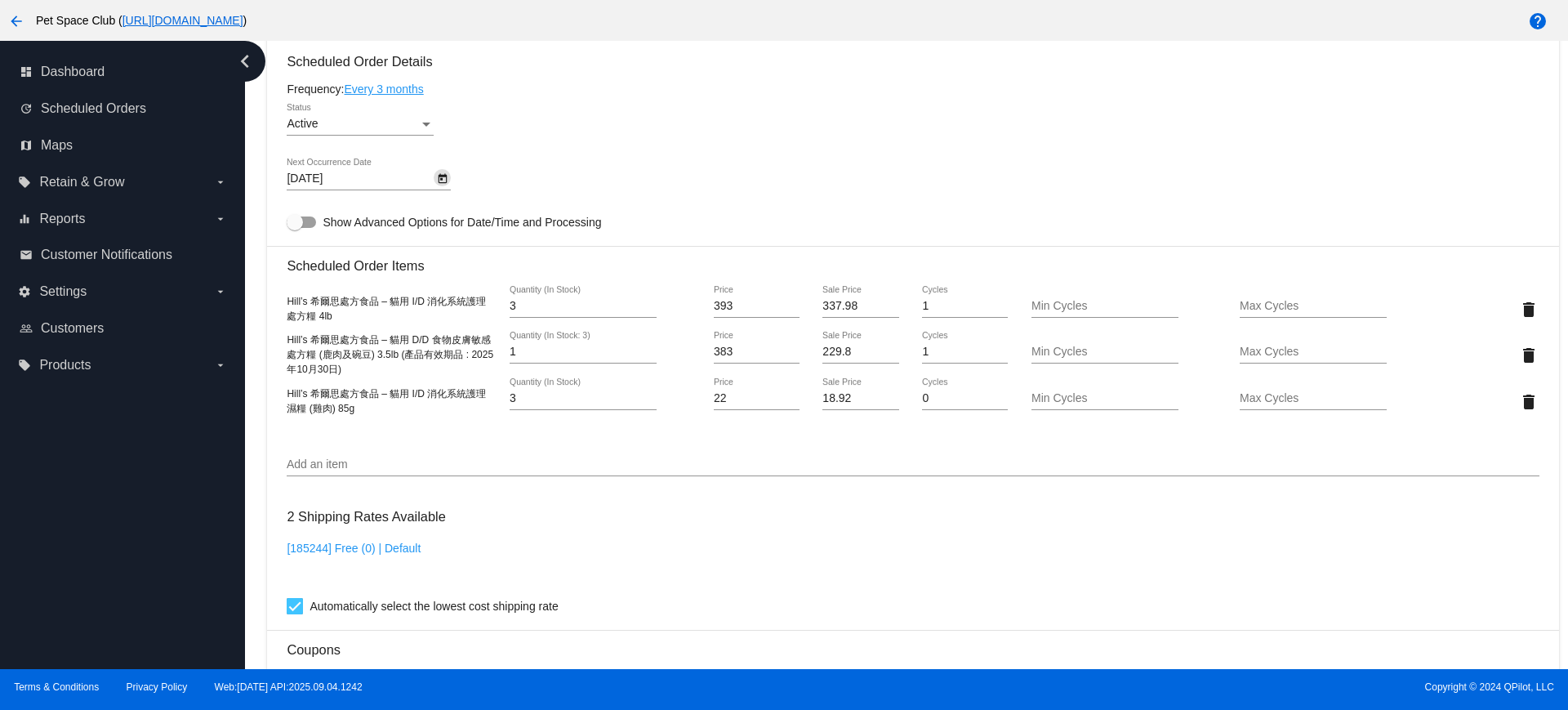
click at [434, 178] on button "Open calendar" at bounding box center [442, 178] width 17 height 17
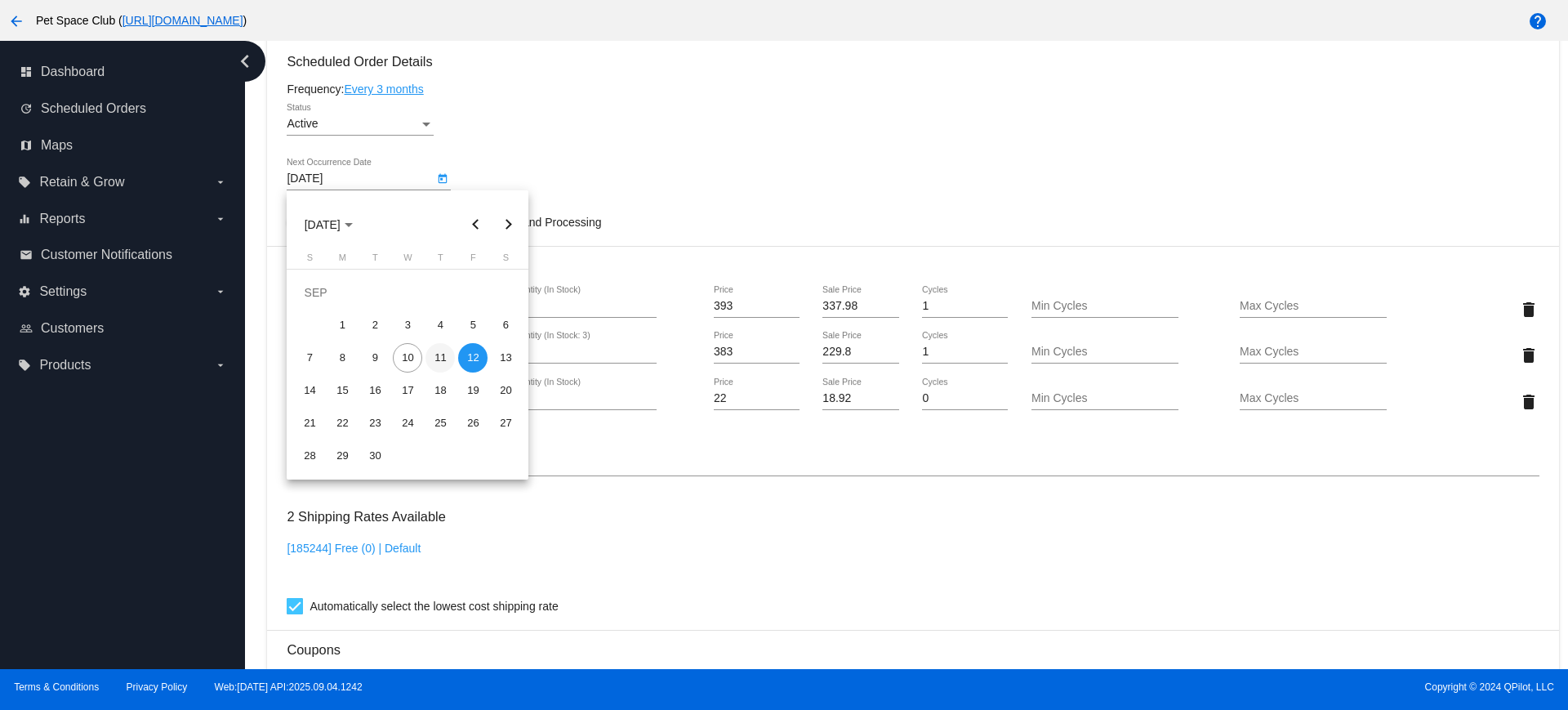
click at [449, 356] on div "11" at bounding box center [440, 357] width 29 height 29
type input "9/11/2025"
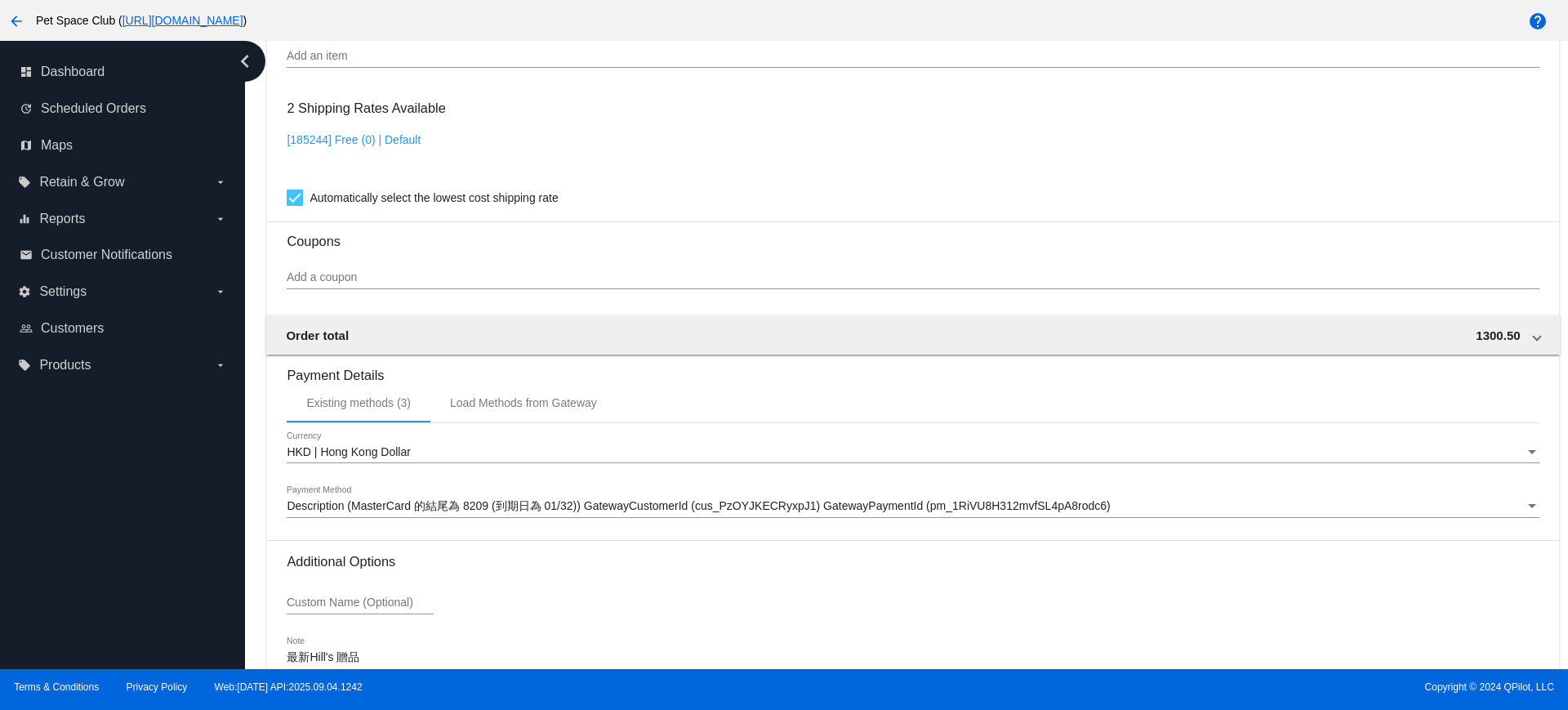
scroll to position [1485, 0]
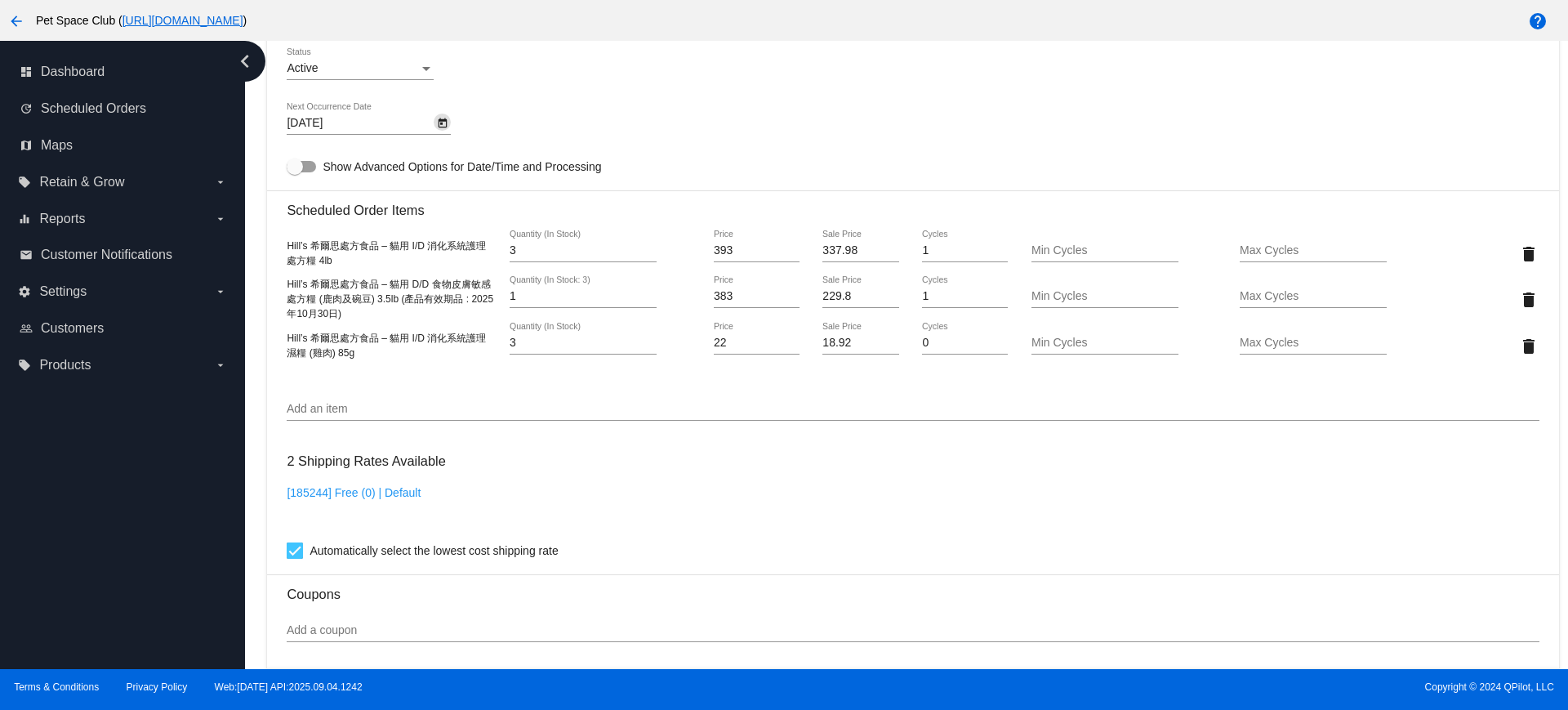
scroll to position [873, 0]
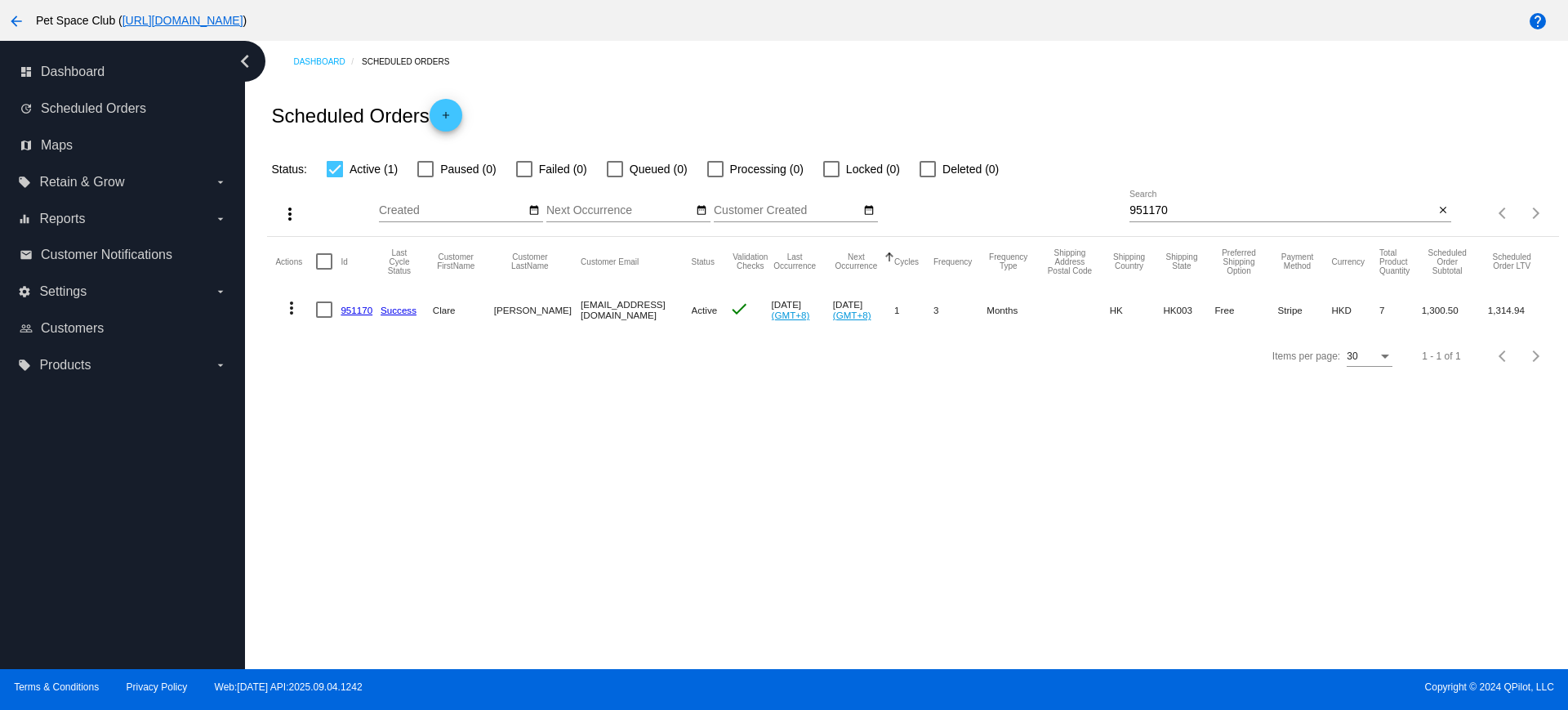
click at [1192, 205] on input "951170" at bounding box center [1282, 210] width 305 height 13
click at [1442, 204] on mat-icon "close" at bounding box center [1444, 210] width 12 height 13
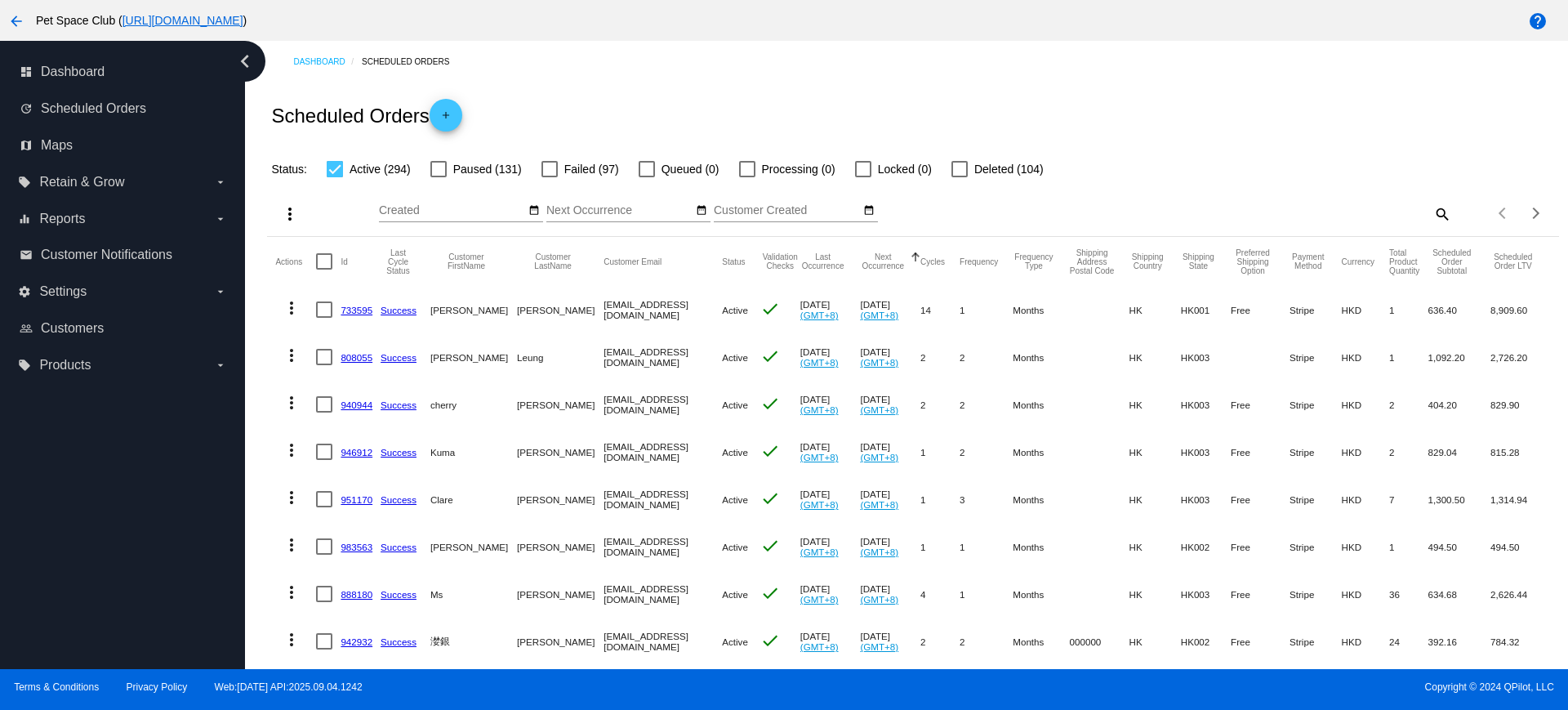
click at [1432, 213] on mat-icon "search" at bounding box center [1442, 214] width 19 height 25
click at [1227, 211] on input "Search" at bounding box center [1290, 210] width 322 height 13
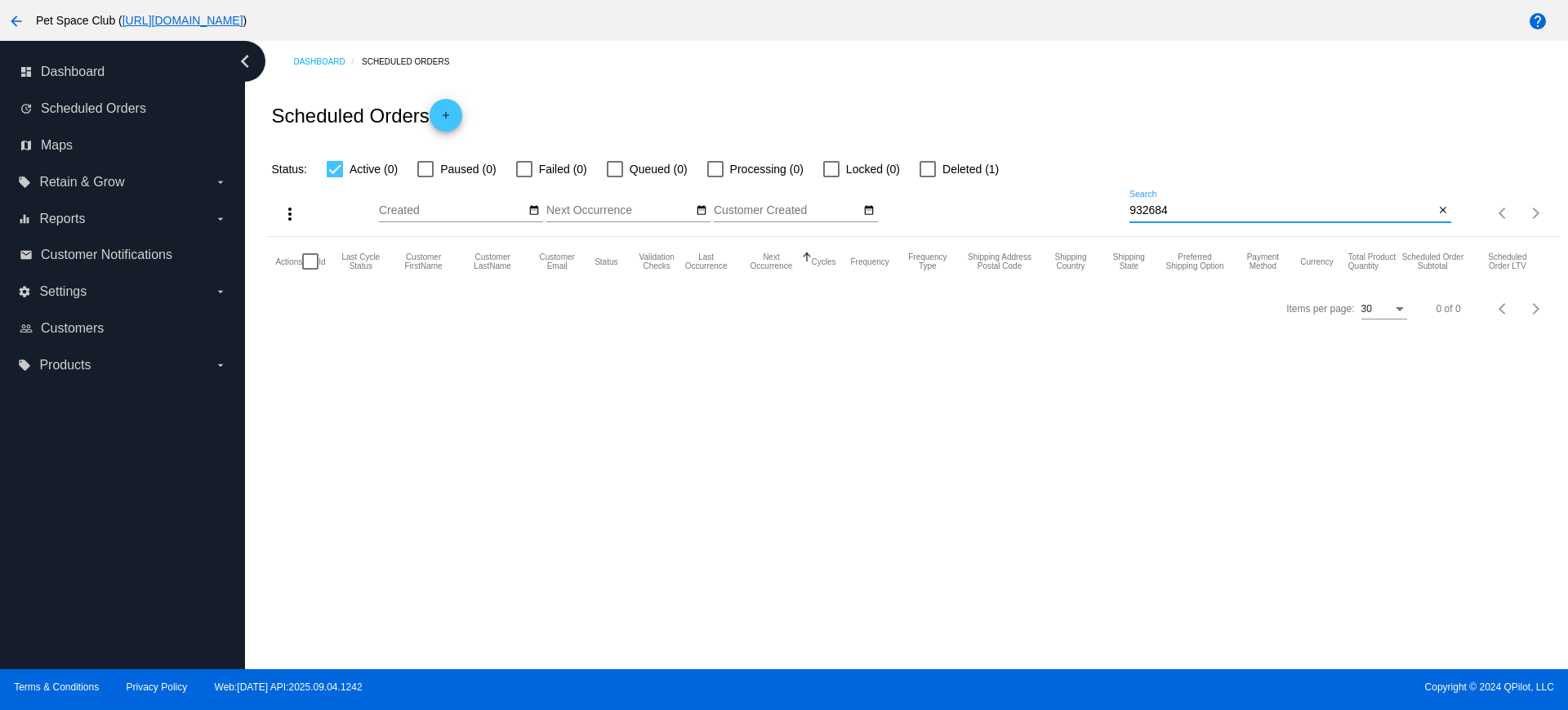
type input "932684"
click at [920, 171] on div at bounding box center [928, 169] width 17 height 17
click at [927, 177] on input "Deleted (1)" at bounding box center [927, 177] width 1 height 1
checkbox input "true"
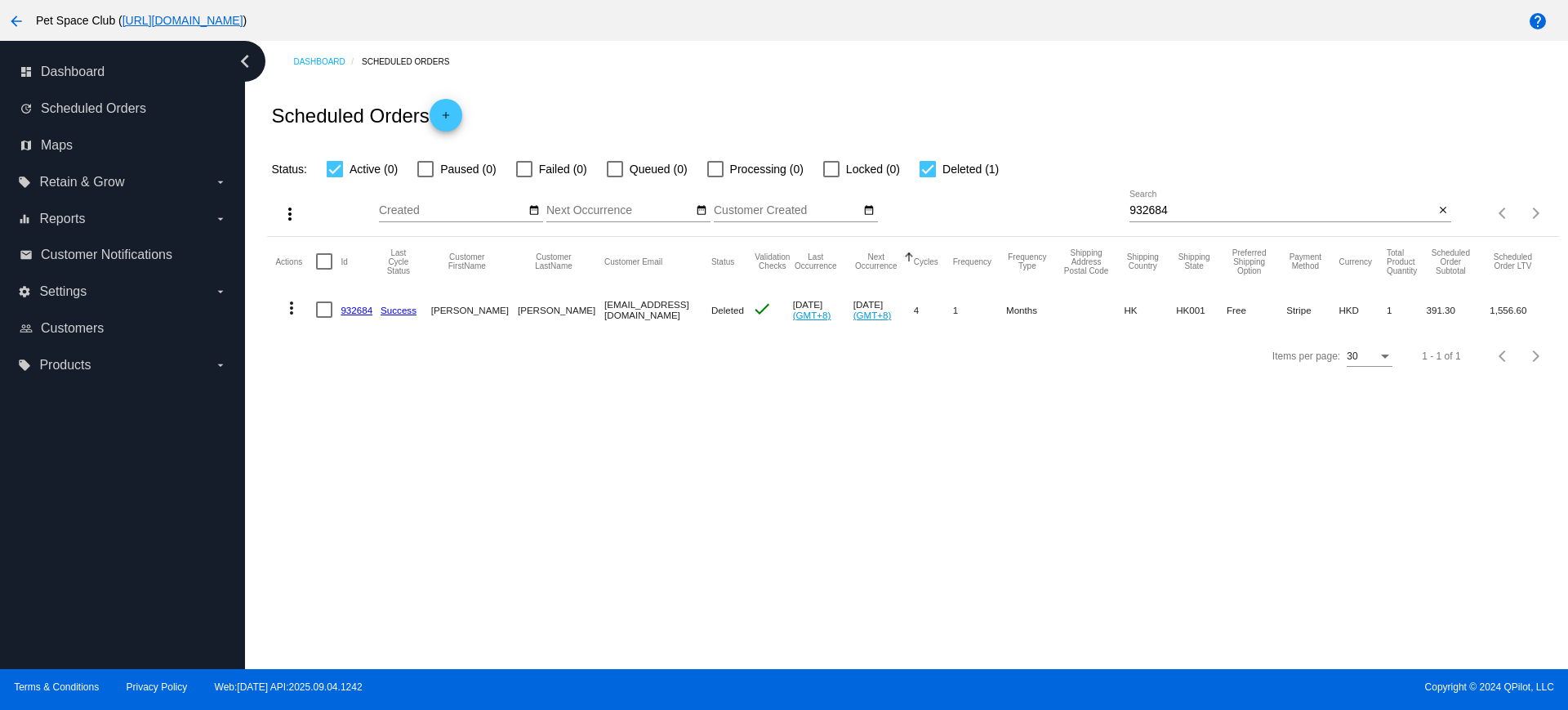
drag, startPoint x: 280, startPoint y: 388, endPoint x: 325, endPoint y: 372, distance: 47.8
click at [280, 379] on div "Items per page: 30 1 - 1 of 1" at bounding box center [912, 355] width 1291 height 46
drag, startPoint x: 1197, startPoint y: 212, endPoint x: 1107, endPoint y: 210, distance: 90.0
click at [1107, 210] on div "more_vert Sep Jan Feb Mar Apr 1" at bounding box center [912, 208] width 1291 height 58
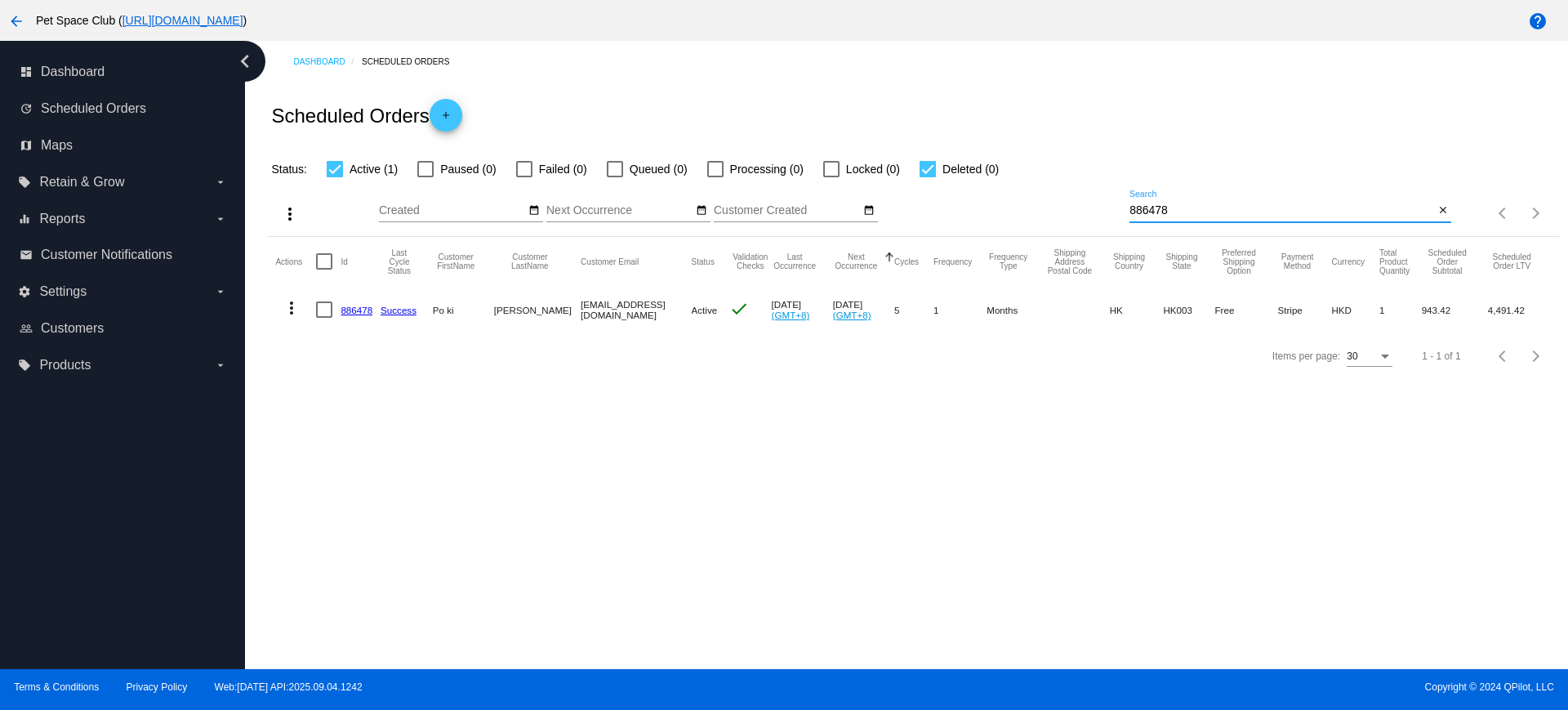
type input "886478"
drag, startPoint x: 1217, startPoint y: 212, endPoint x: 1096, endPoint y: 209, distance: 121.0
click at [1096, 209] on div "more_vert Sep Jan Feb Mar Apr 1" at bounding box center [912, 208] width 1291 height 58
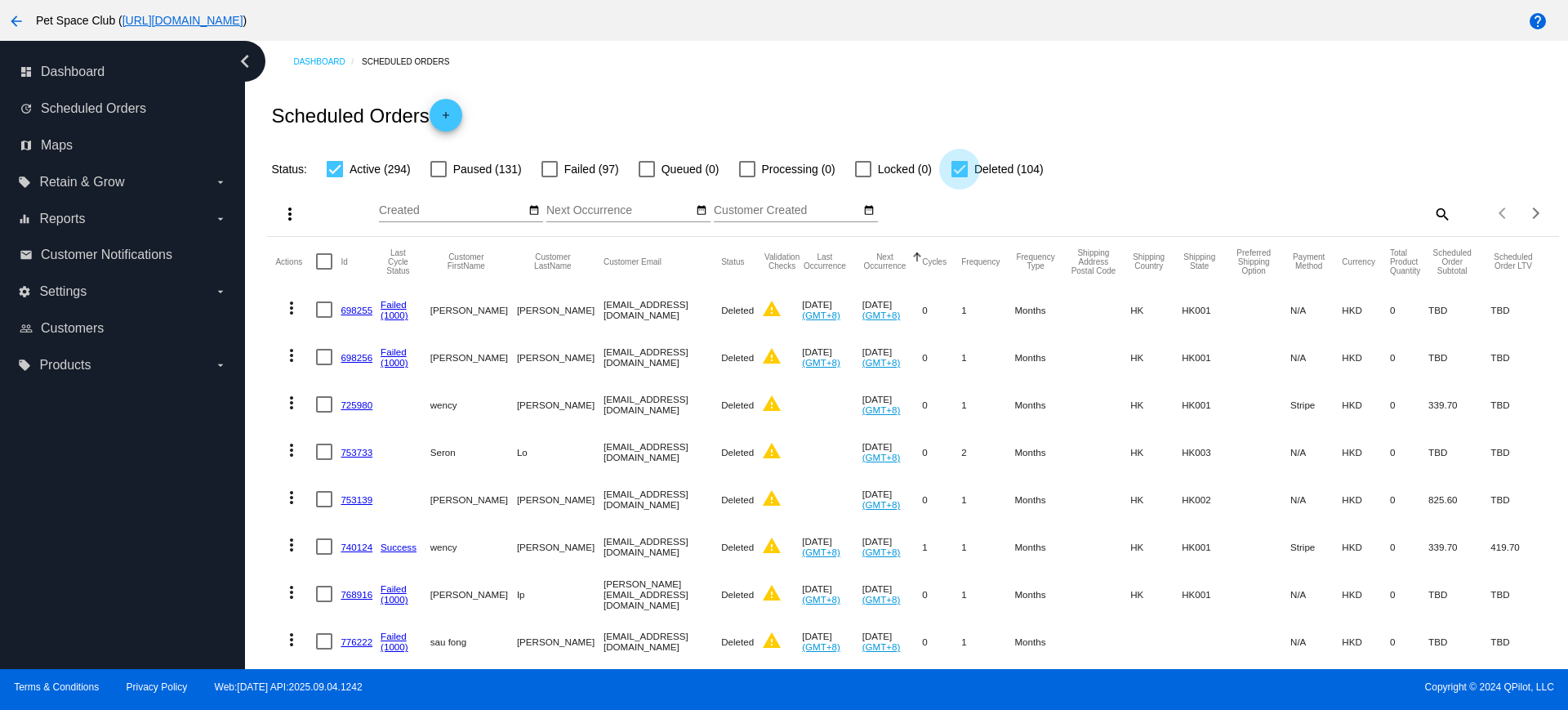
click at [954, 168] on div at bounding box center [959, 169] width 17 height 17
click at [959, 177] on input "Deleted (104)" at bounding box center [959, 177] width 1 height 1
checkbox input "false"
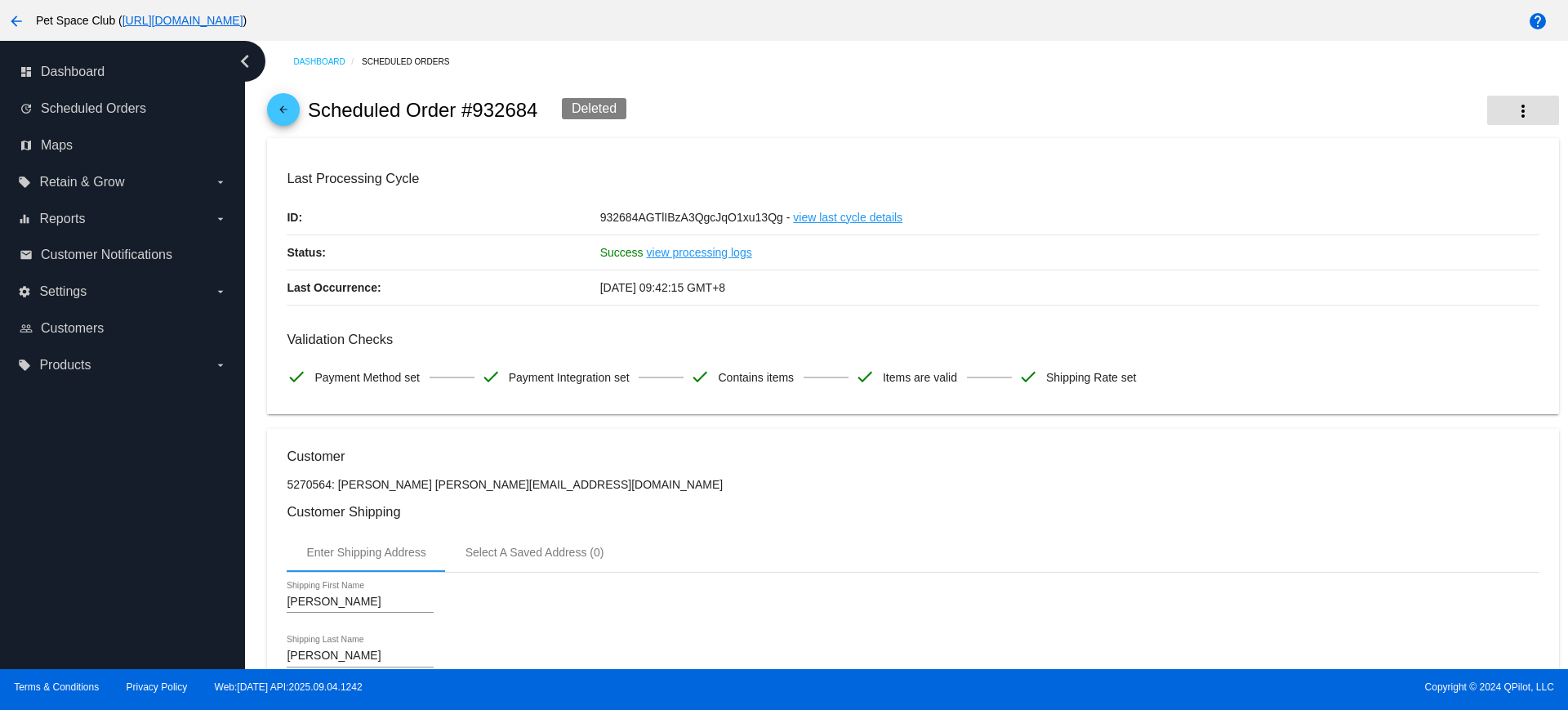
click at [1514, 118] on mat-icon "more_vert" at bounding box center [1523, 111] width 19 height 19
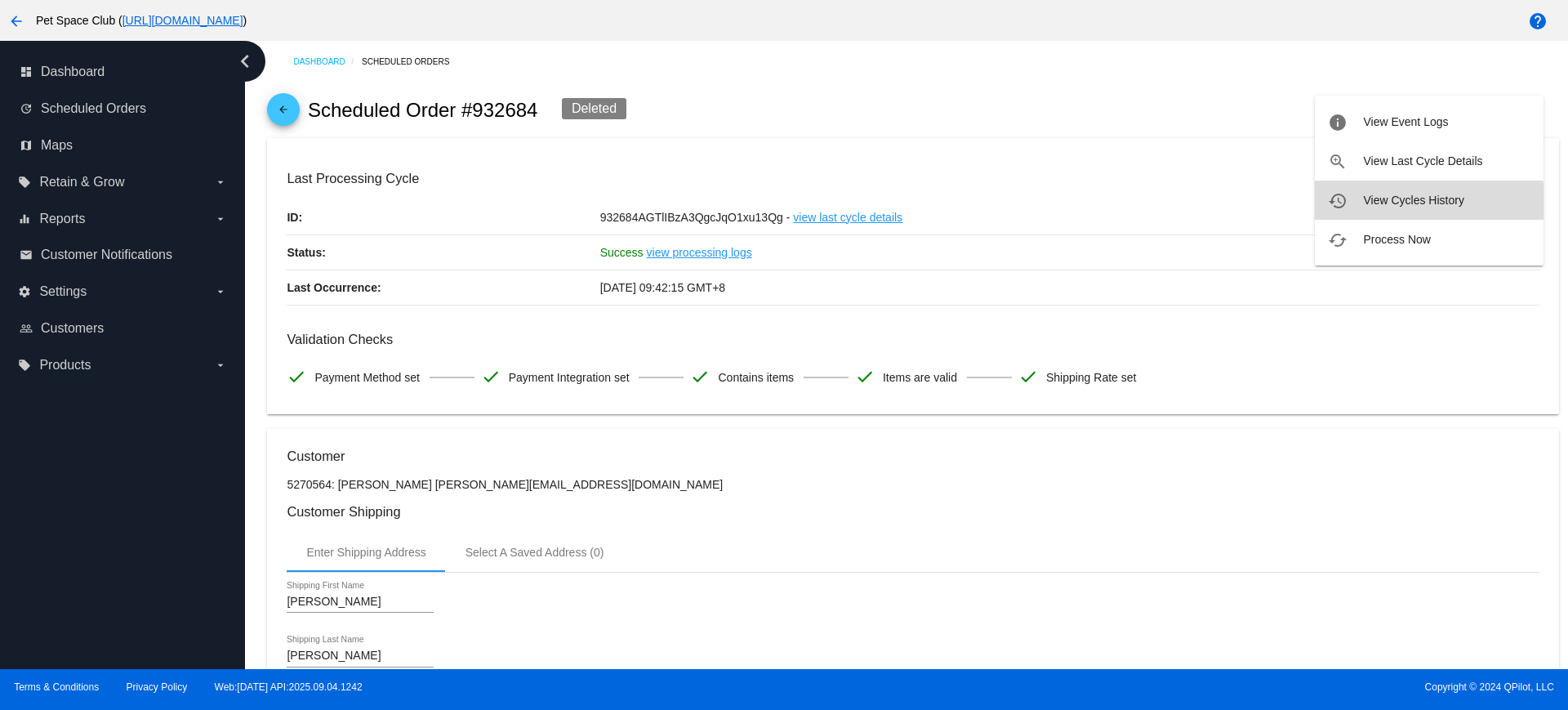
click at [1390, 208] on button "history View Cycles History" at bounding box center [1429, 200] width 228 height 39
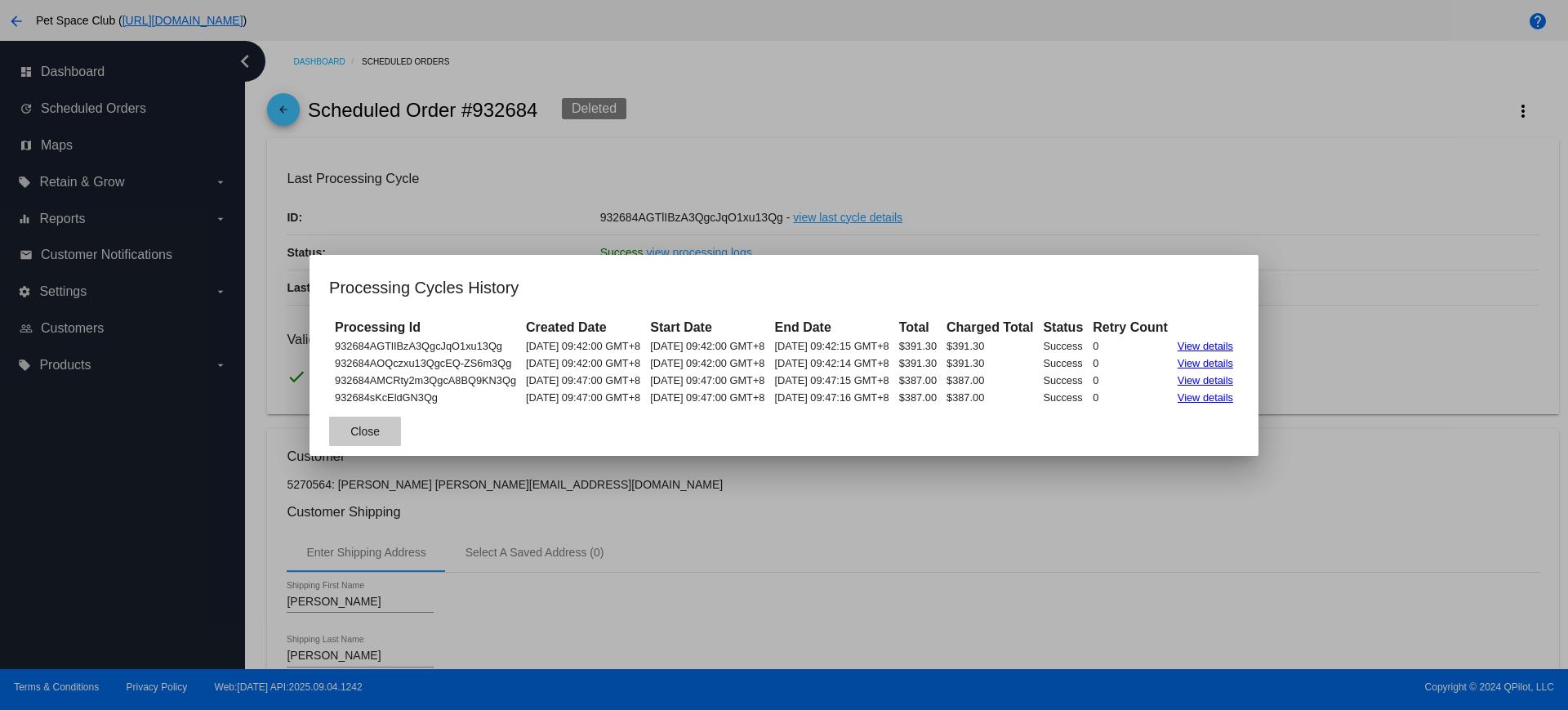
click at [351, 428] on span "Close" at bounding box center [365, 430] width 29 height 13
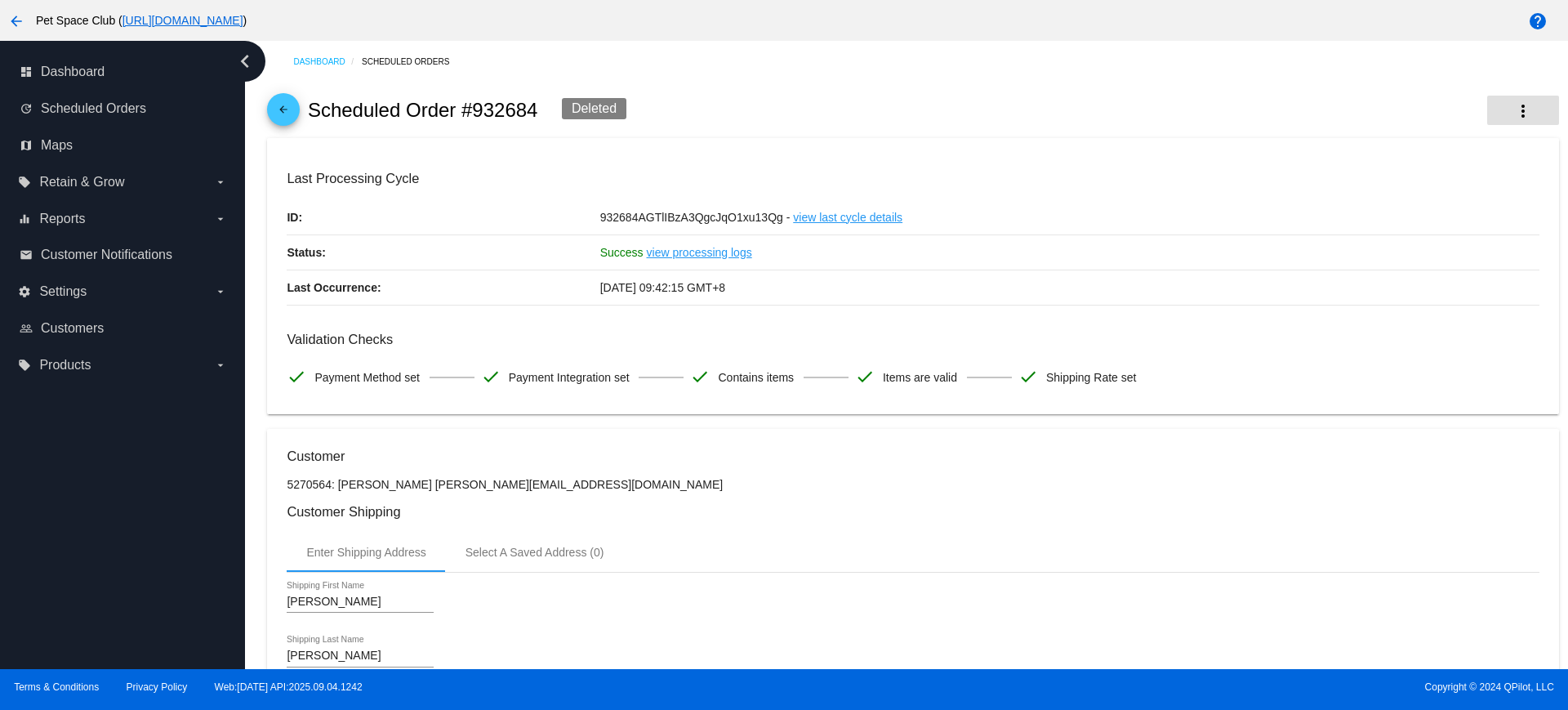
click at [1494, 116] on button "more_vert" at bounding box center [1523, 110] width 72 height 29
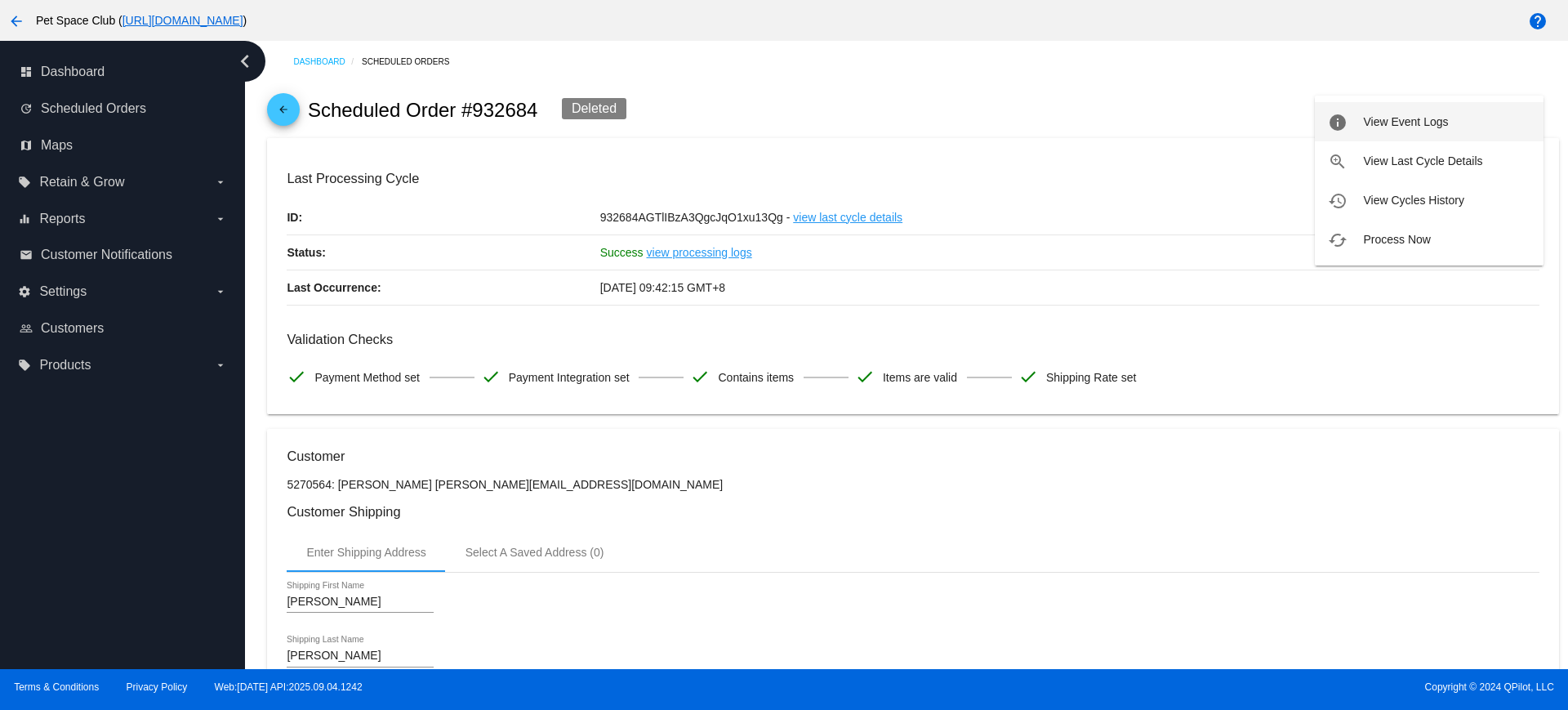
click at [1417, 122] on span "View Event Logs" at bounding box center [1405, 121] width 85 height 13
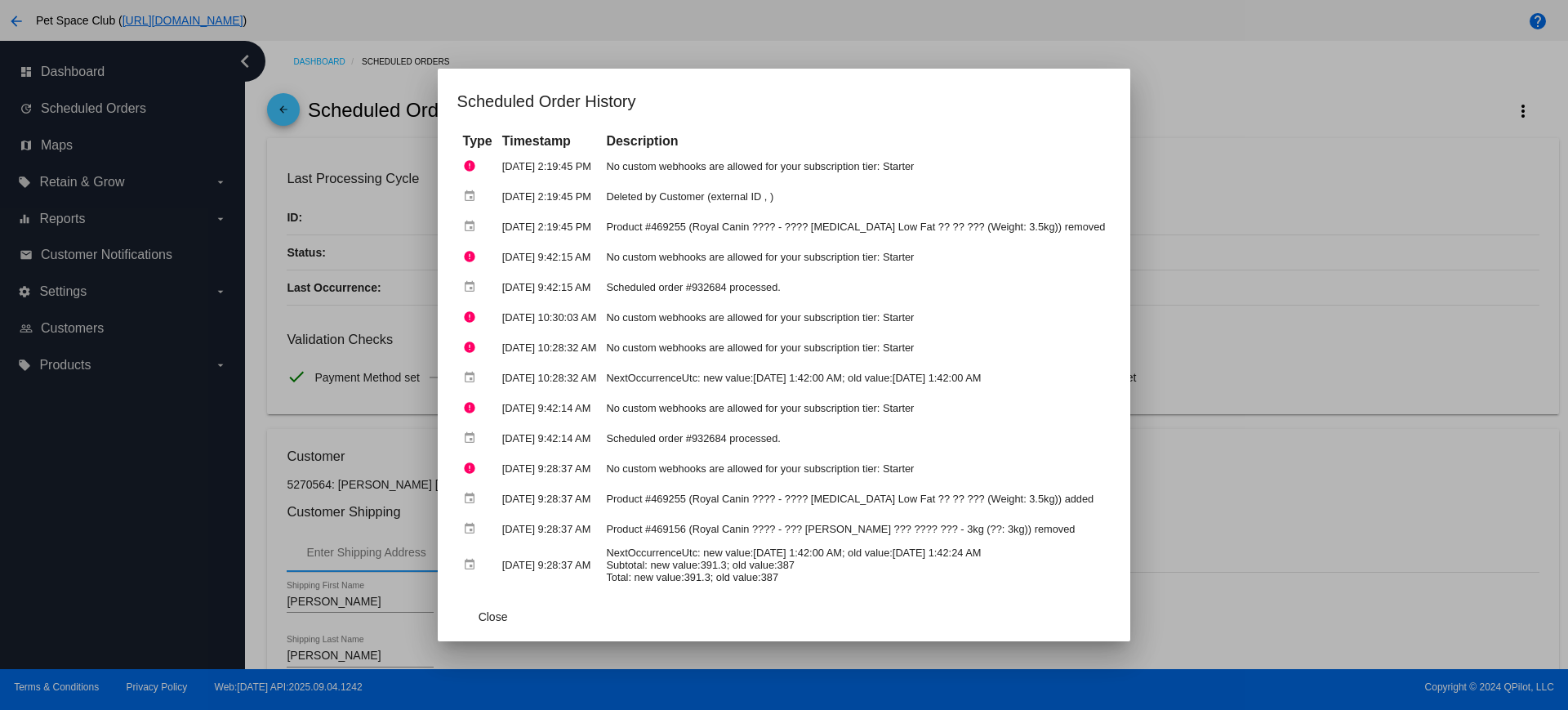
click at [1250, 137] on div at bounding box center [784, 355] width 1568 height 710
